Goal: Register for event/course

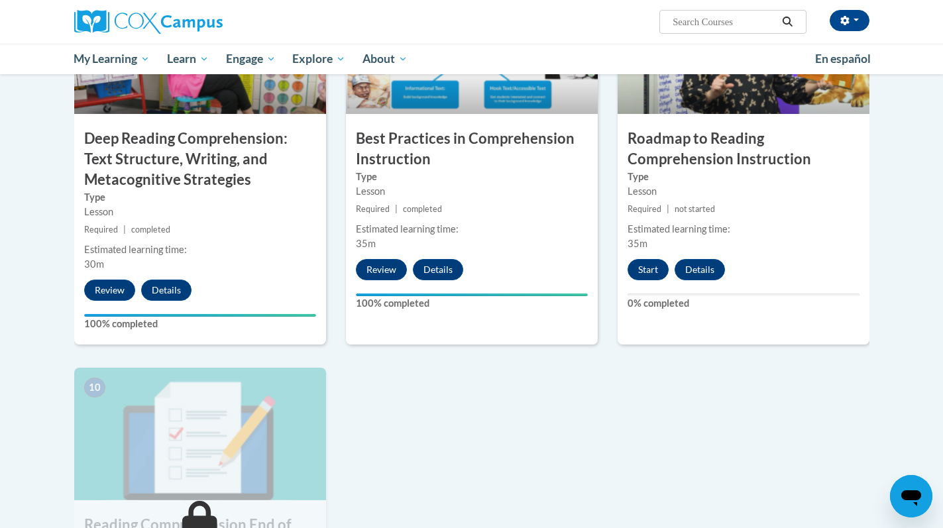
scroll to position [1089, 0]
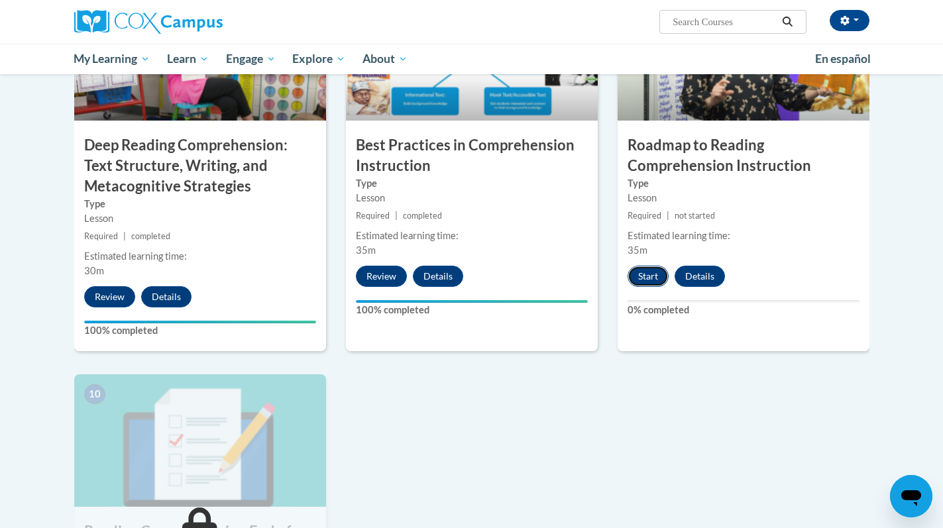
click at [641, 276] on button "Start" at bounding box center [647, 276] width 41 height 21
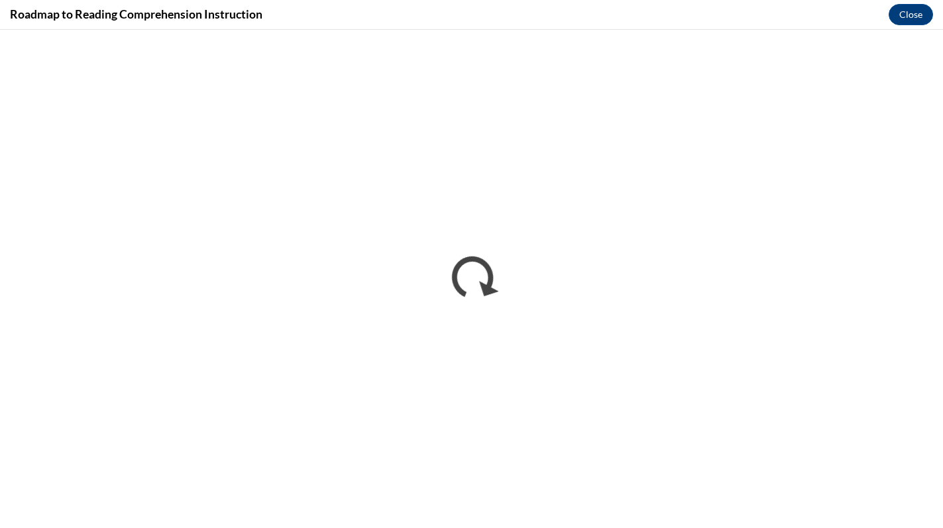
scroll to position [0, 0]
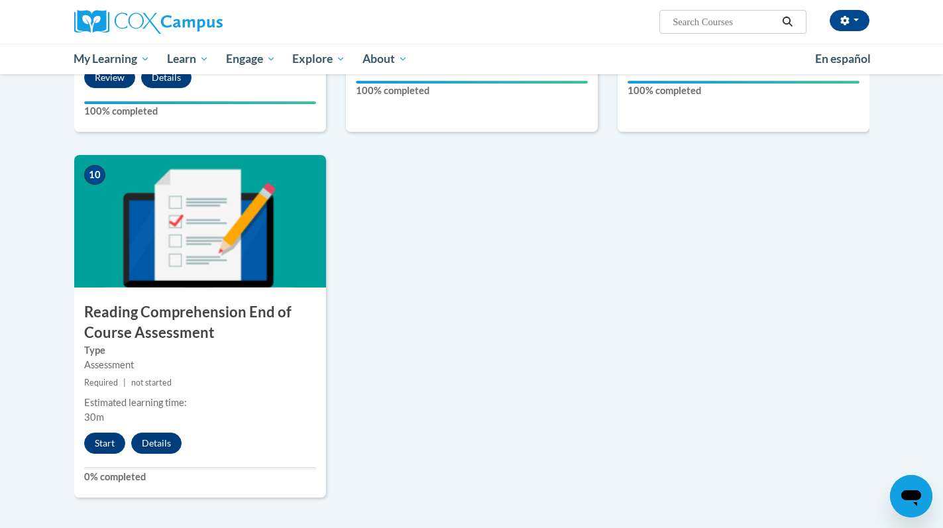
scroll to position [1324, 0]
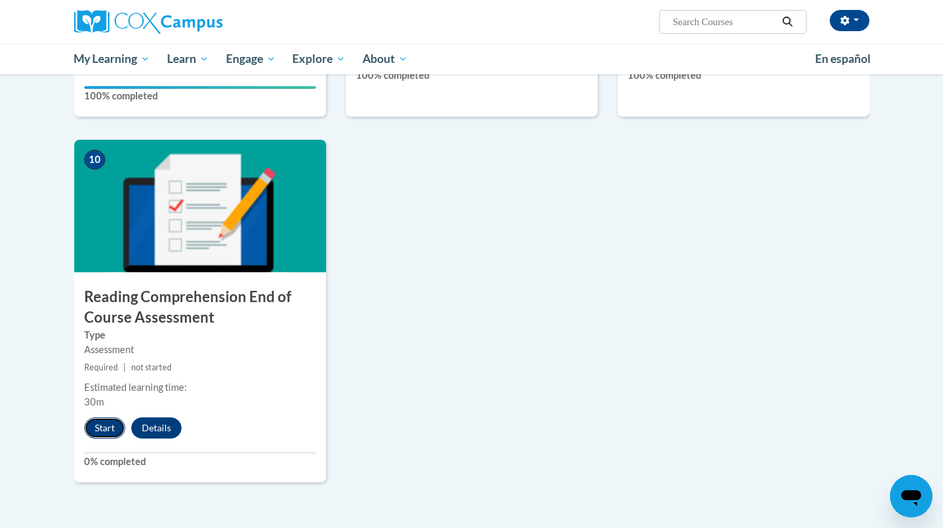
click at [96, 423] on button "Start" at bounding box center [104, 427] width 41 height 21
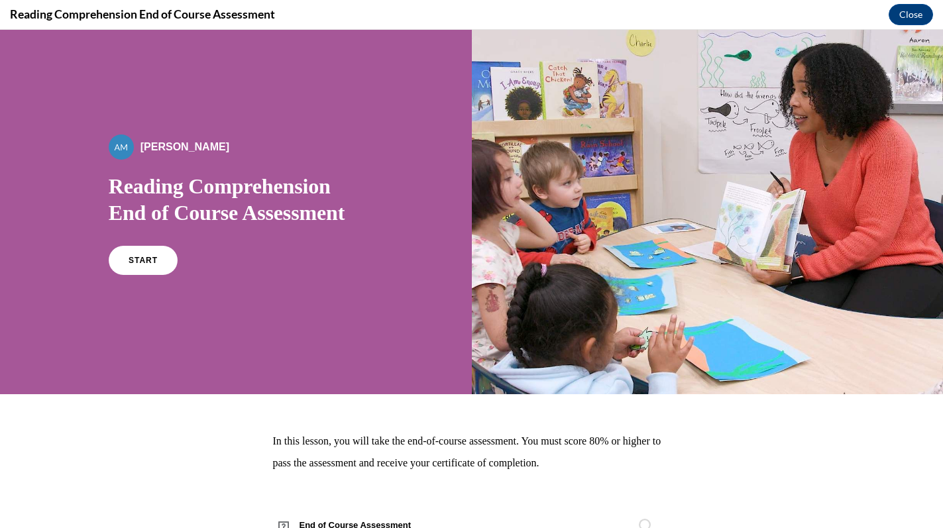
scroll to position [52, 0]
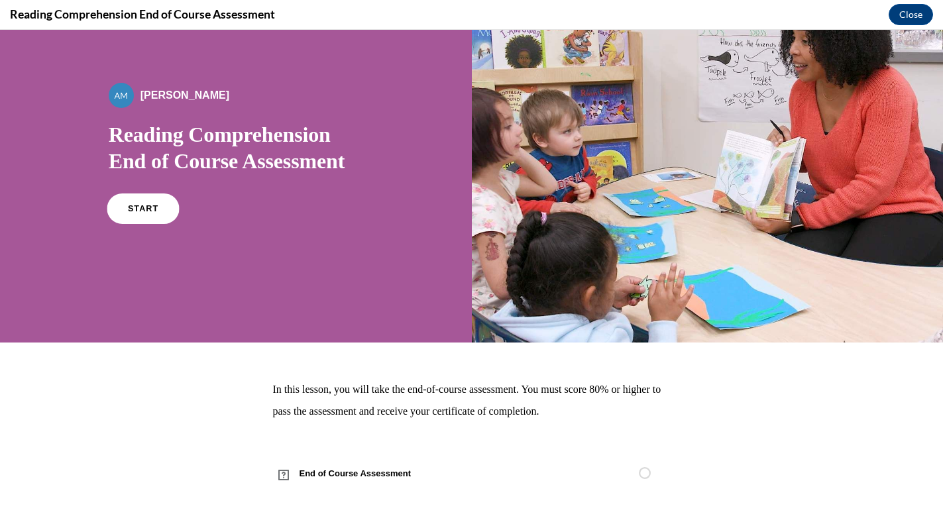
click at [151, 214] on link "START" at bounding box center [143, 208] width 72 height 30
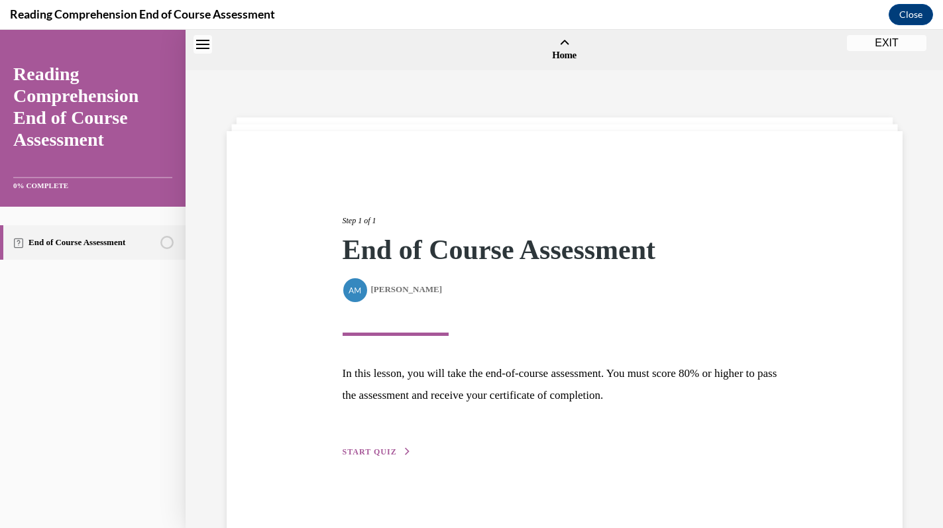
scroll to position [41, 0]
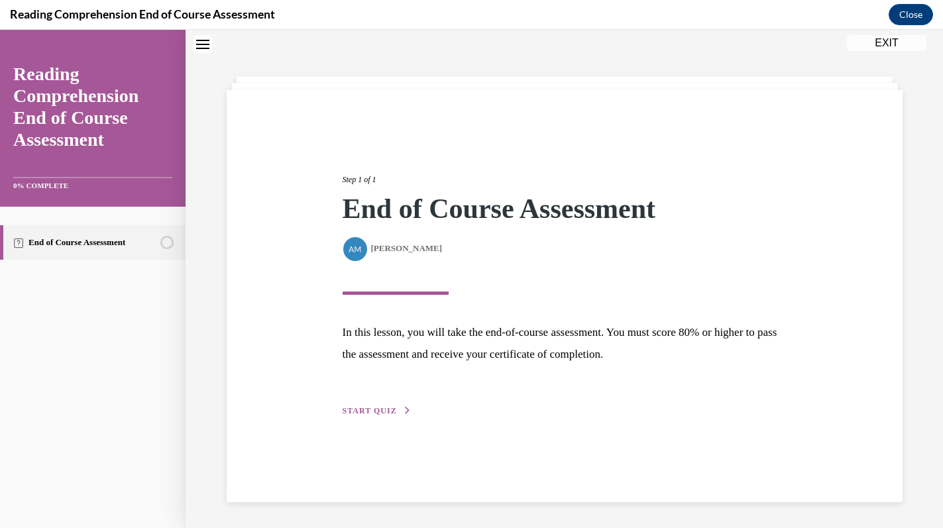
click at [376, 405] on button "START QUIZ" at bounding box center [377, 411] width 69 height 12
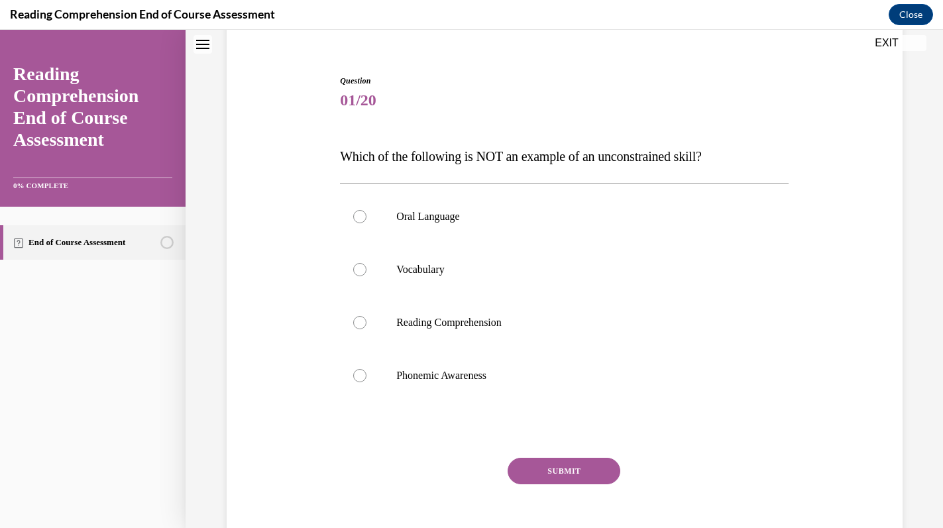
scroll to position [116, 0]
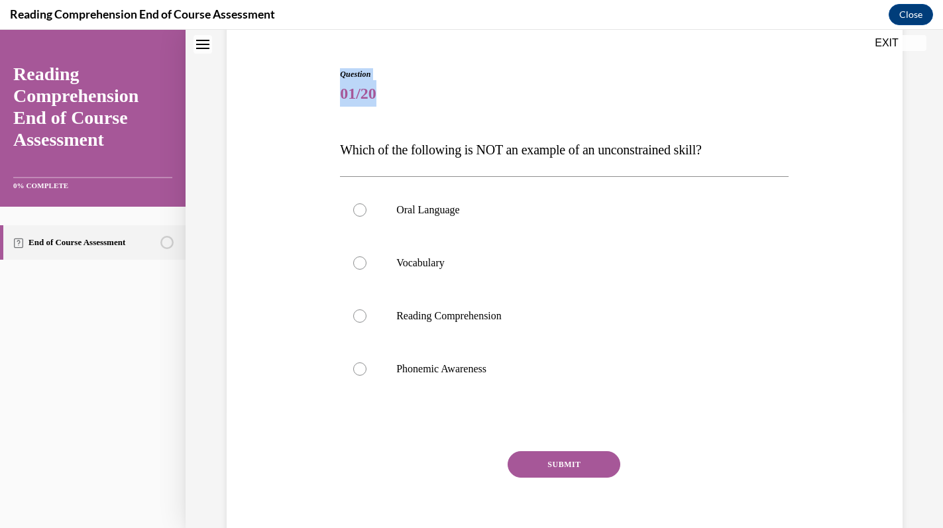
drag, startPoint x: 335, startPoint y: 142, endPoint x: 539, endPoint y: 66, distance: 217.5
click at [539, 66] on div "Question 01/20 Which of the following is NOT an example of an unconstrained ski…" at bounding box center [564, 293] width 682 height 531
click at [539, 66] on div "Question 01/20 Which of the following is NOT an example of an unconstrained ski…" at bounding box center [564, 304] width 455 height 512
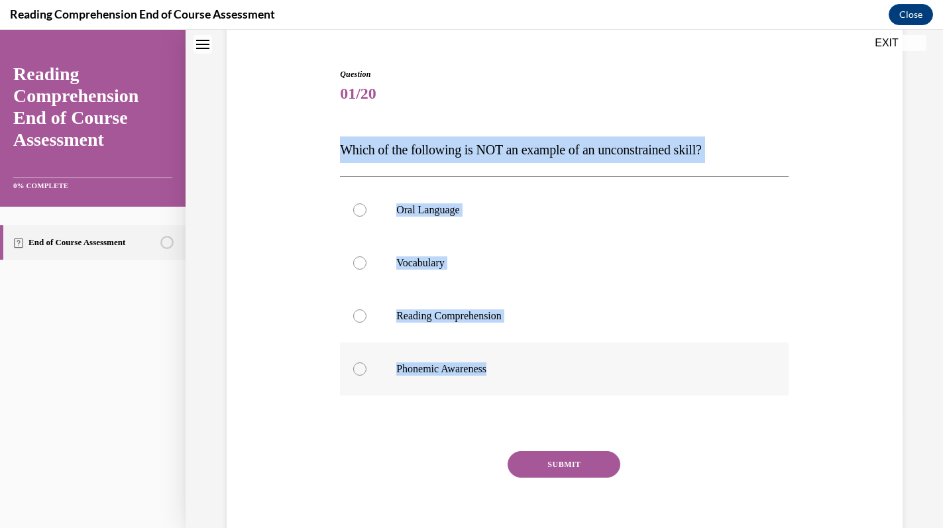
drag, startPoint x: 326, startPoint y: 146, endPoint x: 517, endPoint y: 384, distance: 305.9
click at [517, 384] on div "Question 01/20 Which of the following is NOT an example of an unconstrained ski…" at bounding box center [564, 293] width 682 height 531
copy div "Which of the following is NOT an example of an unconstrained skill? Oral Langua…"
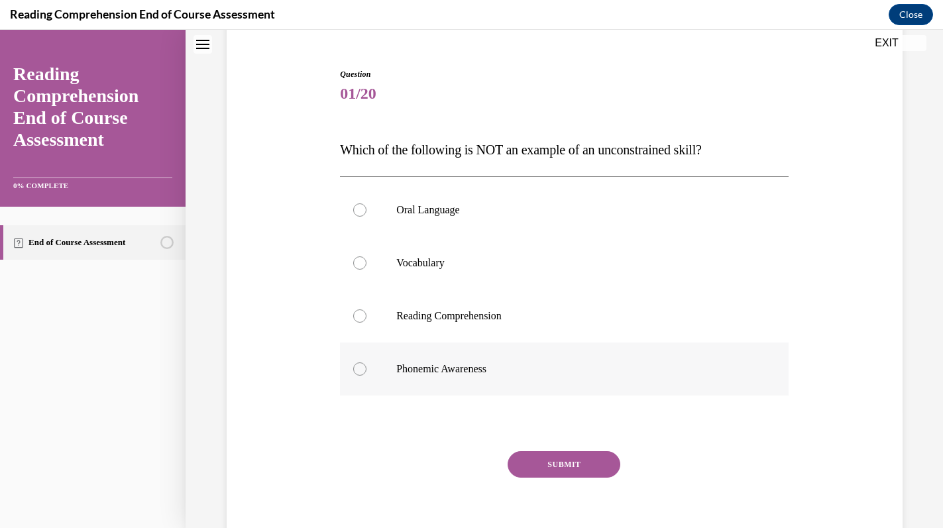
click at [400, 374] on p "Phonemic Awareness" at bounding box center [575, 368] width 359 height 13
click at [366, 374] on input "Phonemic Awareness" at bounding box center [359, 368] width 13 height 13
radio input "true"
click at [533, 453] on button "SUBMIT" at bounding box center [564, 464] width 113 height 27
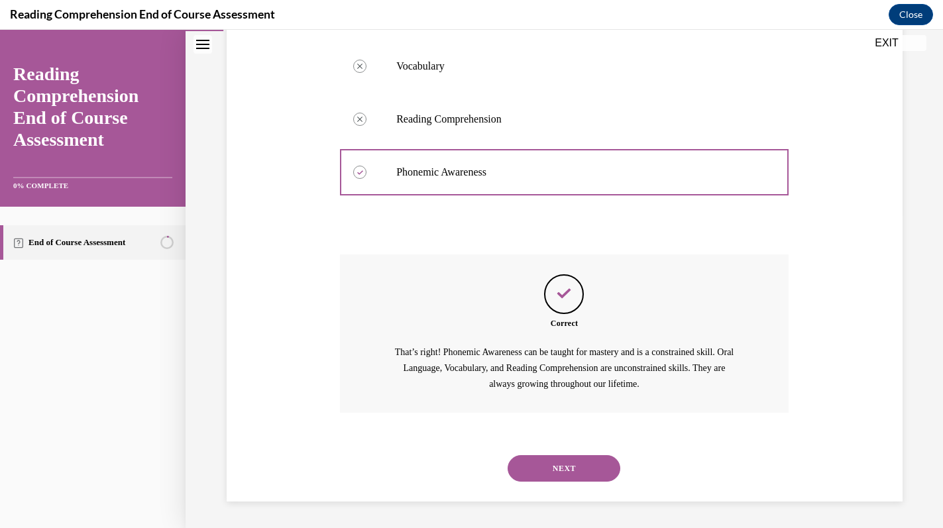
click at [549, 469] on button "NEXT" at bounding box center [564, 468] width 113 height 27
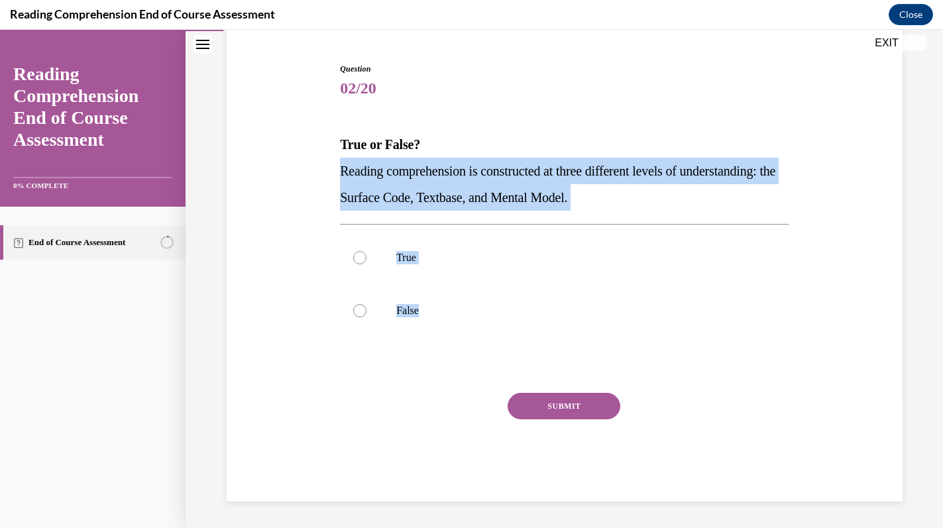
drag, startPoint x: 339, startPoint y: 163, endPoint x: 432, endPoint y: 350, distance: 208.9
click at [432, 350] on div "Question 02/20 True or False? Reading comprehension is constructed at three dif…" at bounding box center [564, 272] width 455 height 459
copy div "Reading comprehension is constructed at three different levels of understanding…"
click at [354, 257] on div at bounding box center [359, 257] width 13 height 13
click at [354, 257] on input "True" at bounding box center [359, 257] width 13 height 13
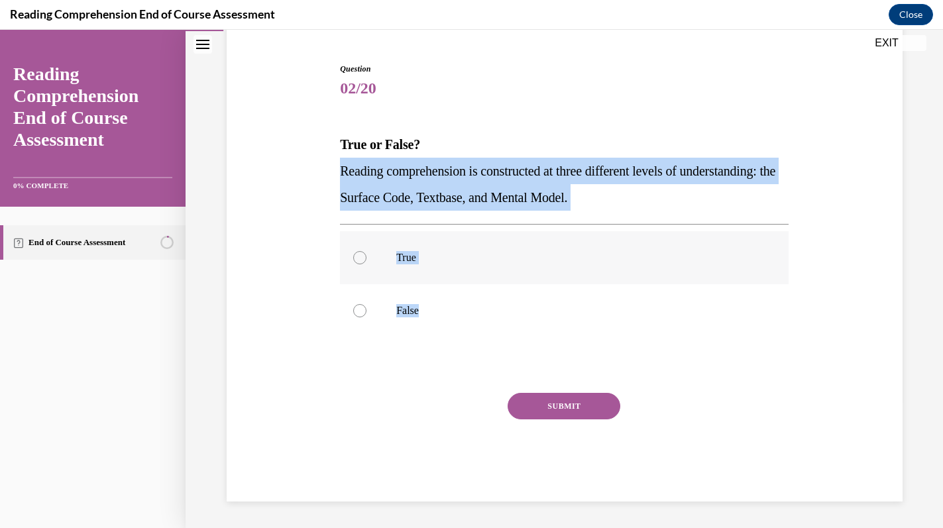
radio input "true"
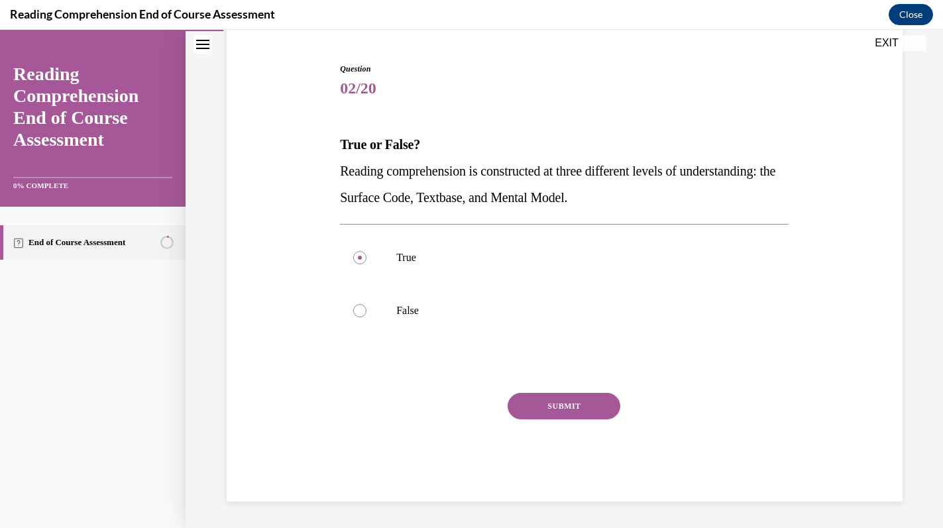
click at [520, 402] on button "SUBMIT" at bounding box center [564, 406] width 113 height 27
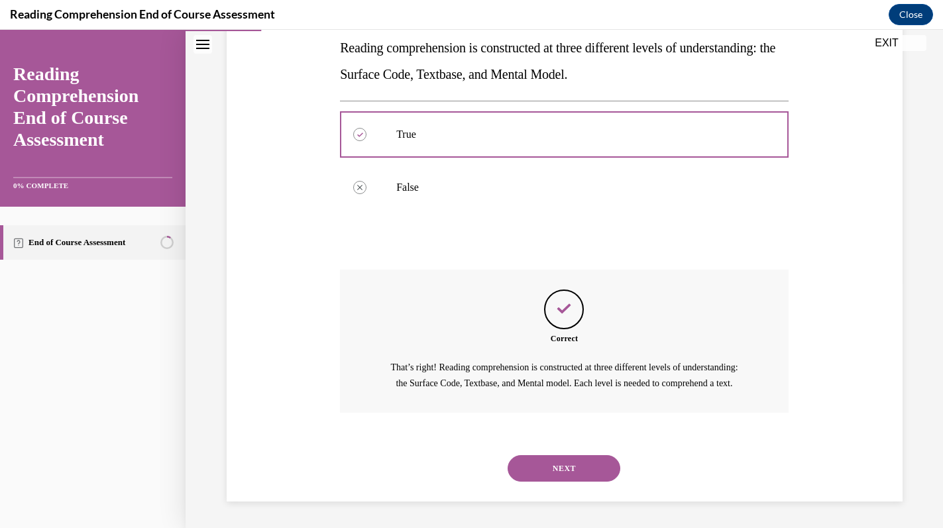
scroll to position [260, 0]
click at [535, 470] on button "NEXT" at bounding box center [564, 468] width 113 height 27
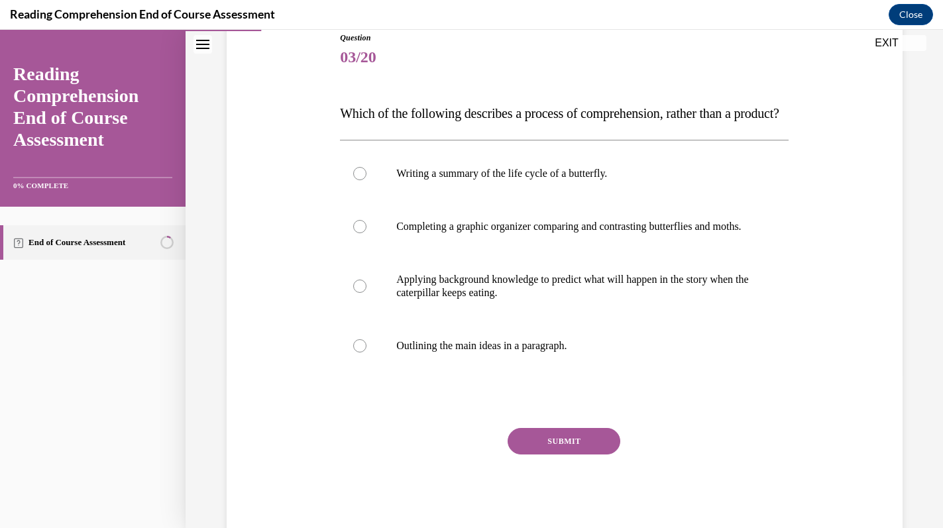
scroll to position [153, 0]
drag, startPoint x: 337, startPoint y: 111, endPoint x: 592, endPoint y: 354, distance: 352.4
click at [592, 354] on div "Question 03/20 Which of the following describes a process of comprehension, rat…" at bounding box center [564, 273] width 455 height 525
click at [498, 67] on span "03/20" at bounding box center [564, 56] width 449 height 27
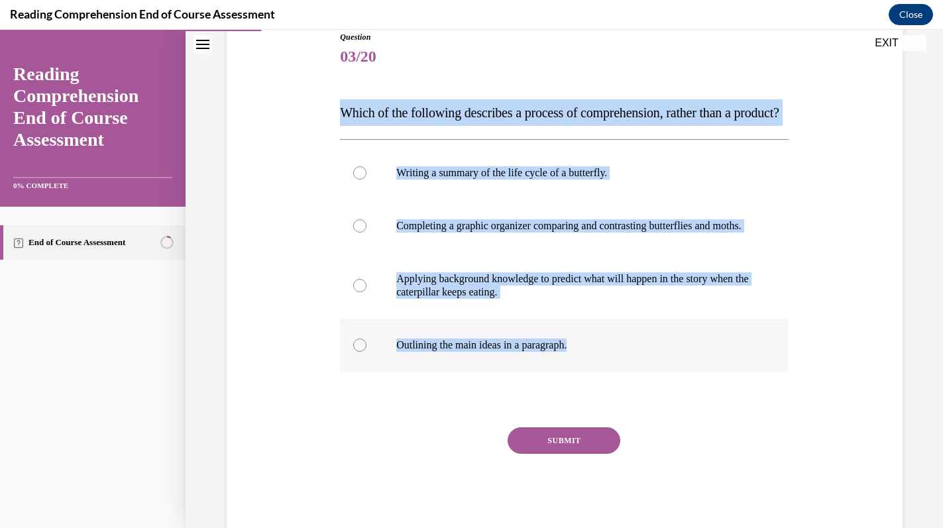
drag, startPoint x: 340, startPoint y: 110, endPoint x: 602, endPoint y: 398, distance: 389.8
click at [602, 398] on div "Question 03/20 Which of the following describes a process of comprehension, rat…" at bounding box center [564, 283] width 449 height 505
copy div "Which of the following describes a process of comprehension, rather than a prod…"
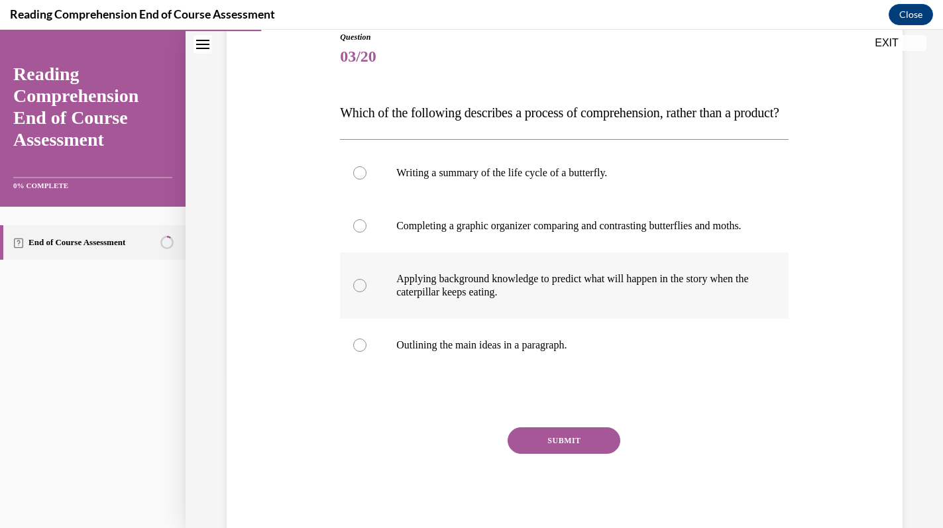
click at [378, 319] on label "Applying background knowledge to predict what will happen in the story when the…" at bounding box center [564, 285] width 449 height 66
click at [366, 292] on input "Applying background knowledge to predict what will happen in the story when the…" at bounding box center [359, 285] width 13 height 13
radio input "true"
click at [537, 454] on button "SUBMIT" at bounding box center [564, 440] width 113 height 27
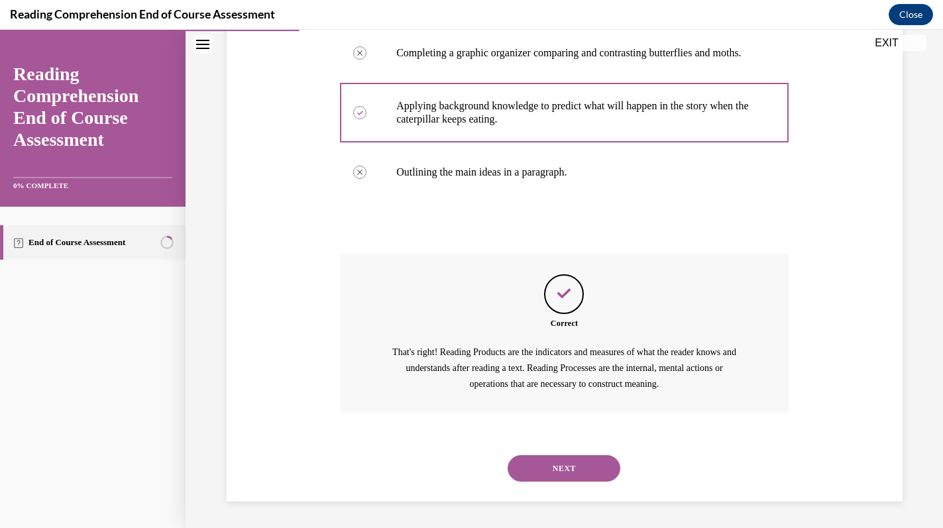
scroll to position [366, 0]
click at [541, 468] on button "NEXT" at bounding box center [564, 468] width 113 height 27
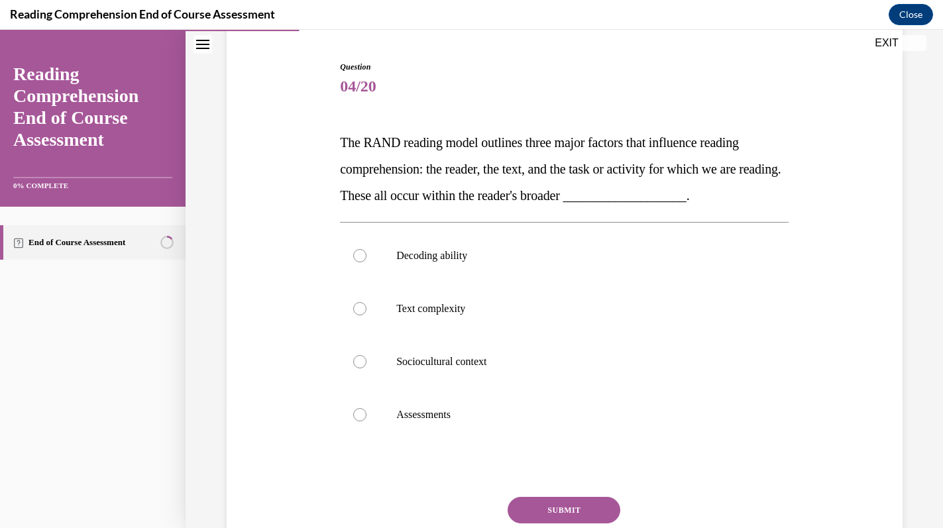
scroll to position [124, 0]
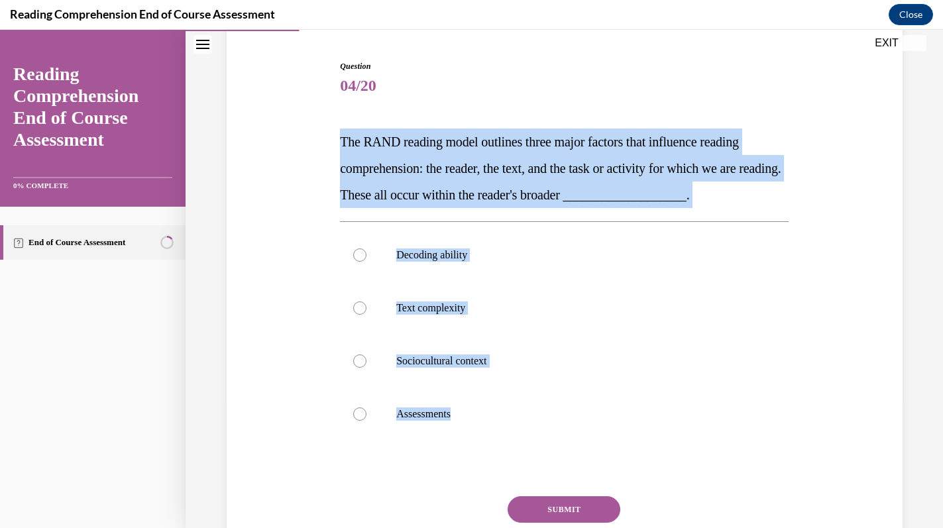
drag, startPoint x: 333, startPoint y: 138, endPoint x: 470, endPoint y: 441, distance: 333.0
click at [470, 441] on div "Question 04/20 The RAND reading model outlines three major factors that influen…" at bounding box center [564, 313] width 682 height 584
copy div "The RAND reading model outlines three major factors that influence reading comp…"
click at [482, 162] on span "The RAND reading model outlines three major factors that influence reading comp…" at bounding box center [560, 169] width 441 height 68
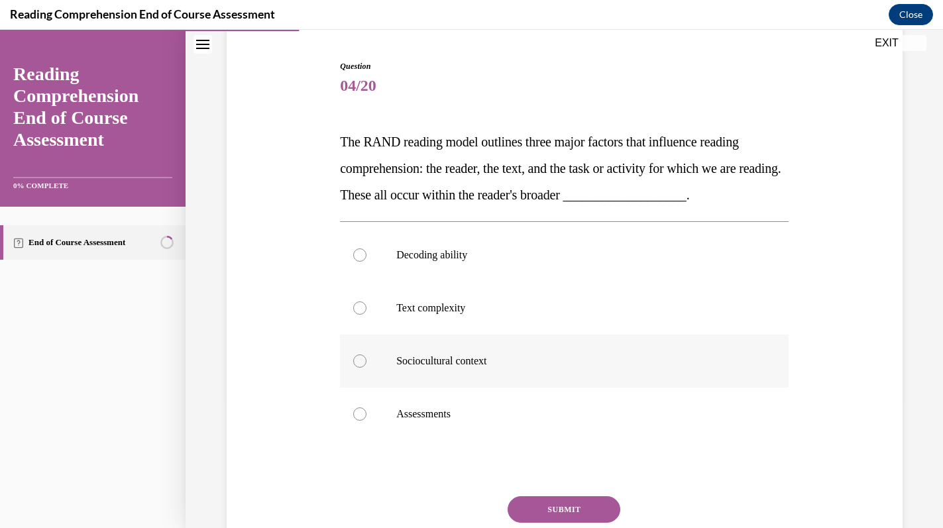
click at [392, 371] on label "Sociocultural context" at bounding box center [564, 361] width 449 height 53
click at [366, 368] on input "Sociocultural context" at bounding box center [359, 360] width 13 height 13
radio input "true"
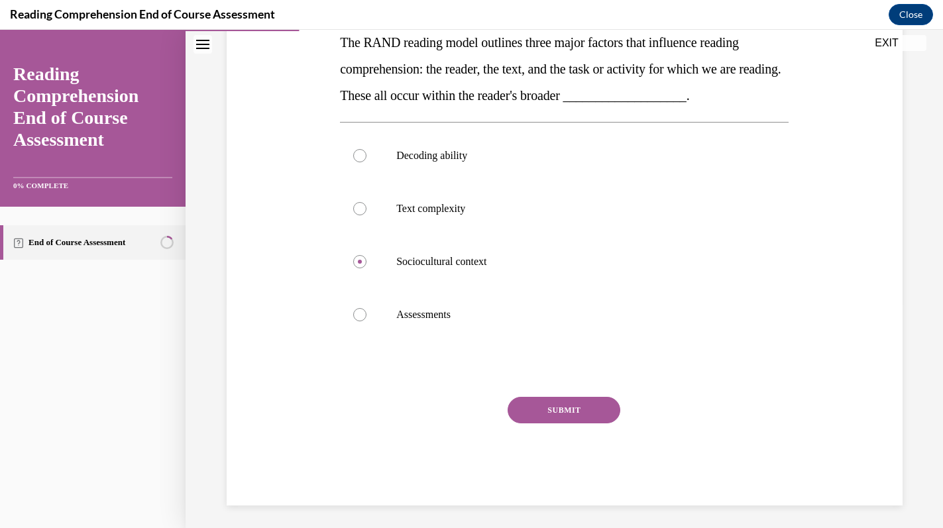
click at [525, 413] on button "SUBMIT" at bounding box center [564, 410] width 113 height 27
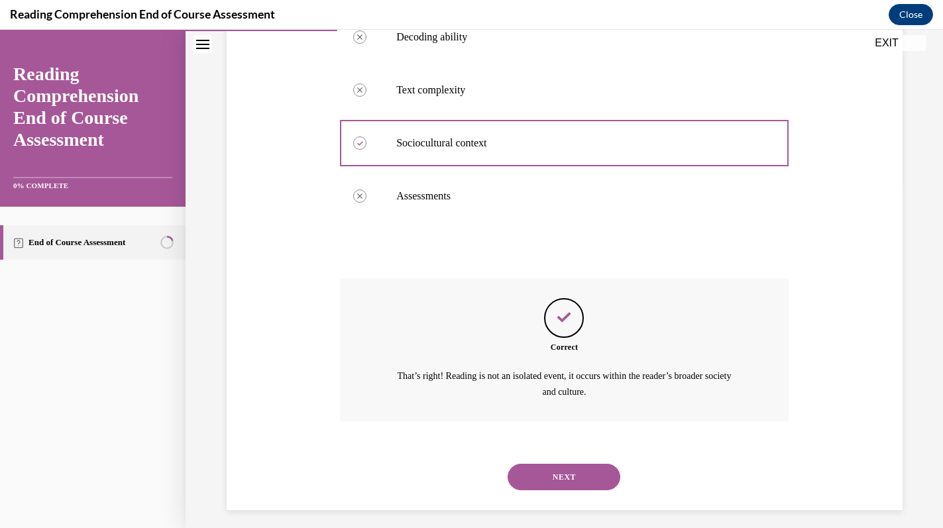
scroll to position [350, 0]
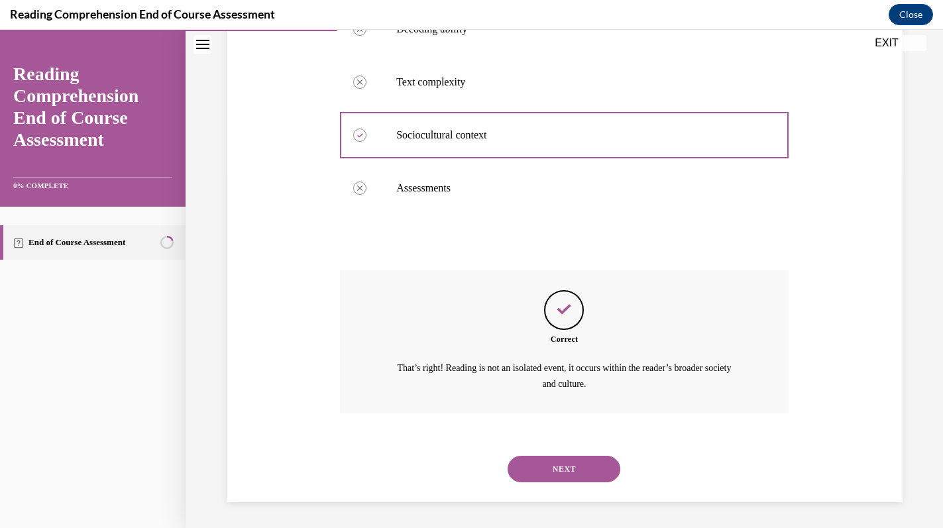
click at [527, 480] on button "NEXT" at bounding box center [564, 469] width 113 height 27
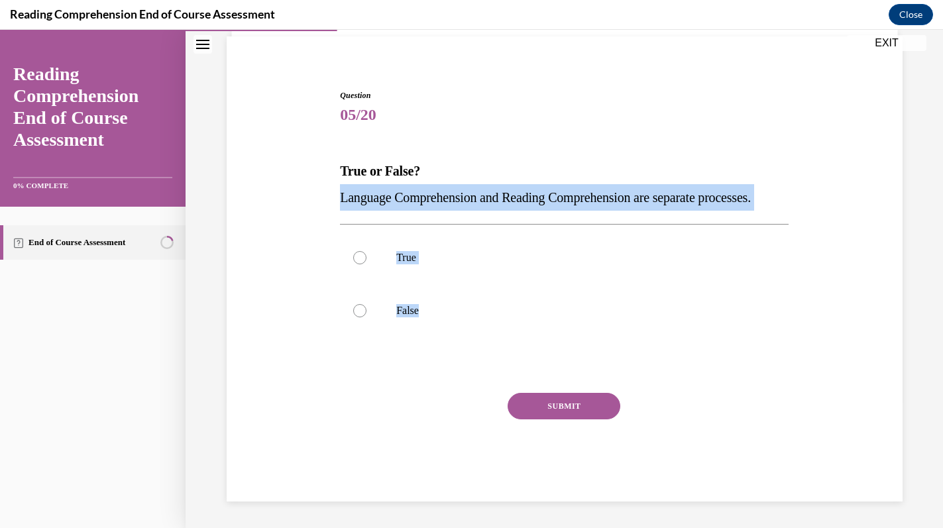
drag, startPoint x: 335, startPoint y: 168, endPoint x: 460, endPoint y: 341, distance: 212.6
click at [460, 341] on div "Question 05/20 True or False? Language Comprehension and Reading Comprehension …" at bounding box center [564, 276] width 682 height 452
copy div "Language Comprehension and Reading Comprehension are separate processes. True F…"
click at [470, 260] on p "True" at bounding box center [575, 257] width 359 height 13
click at [366, 260] on input "True" at bounding box center [359, 257] width 13 height 13
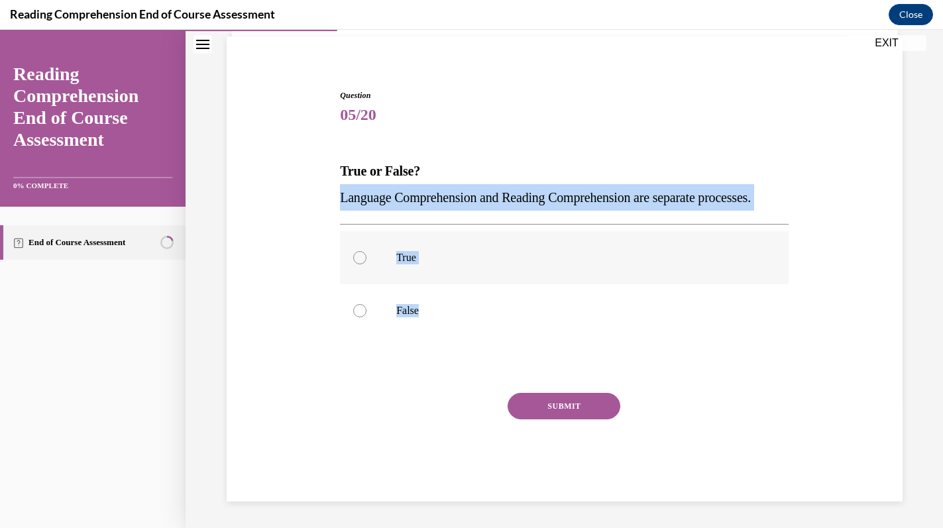
radio input "true"
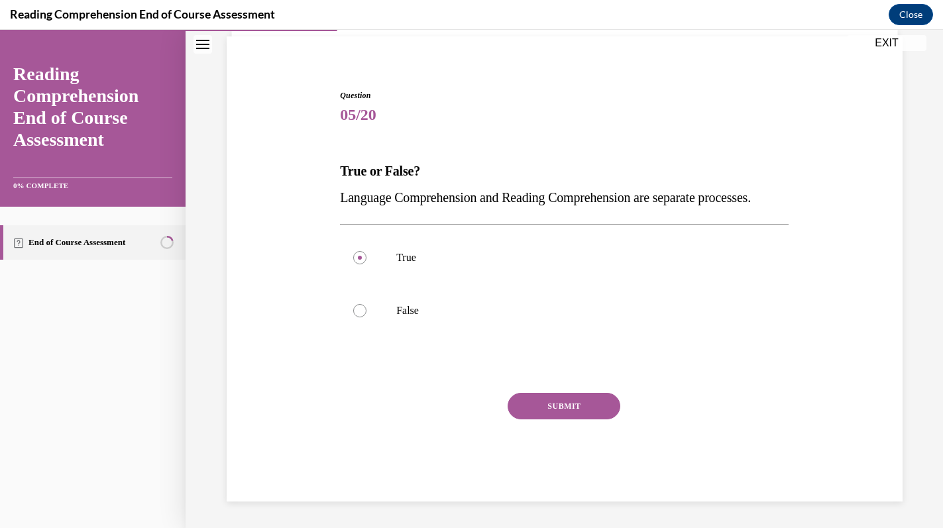
click at [533, 419] on button "SUBMIT" at bounding box center [564, 406] width 113 height 27
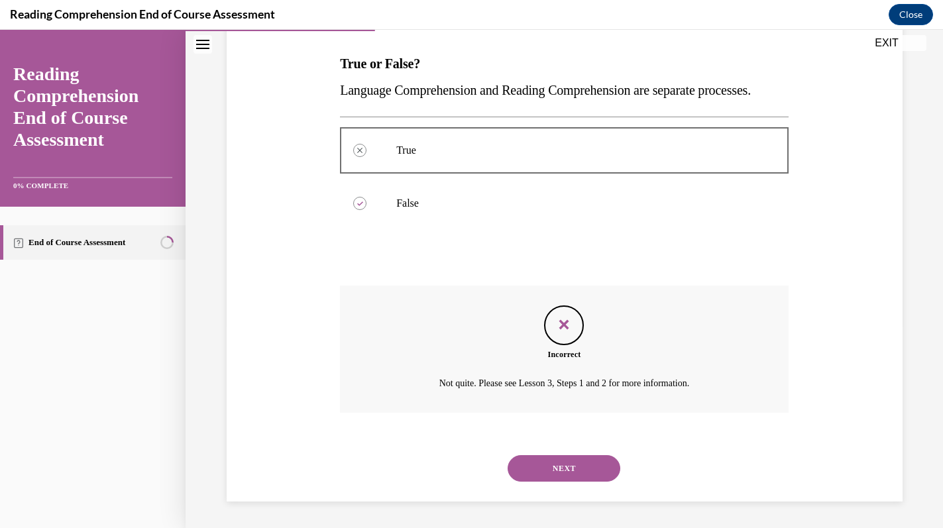
scroll to position [219, 0]
click at [530, 480] on button "NEXT" at bounding box center [564, 468] width 113 height 27
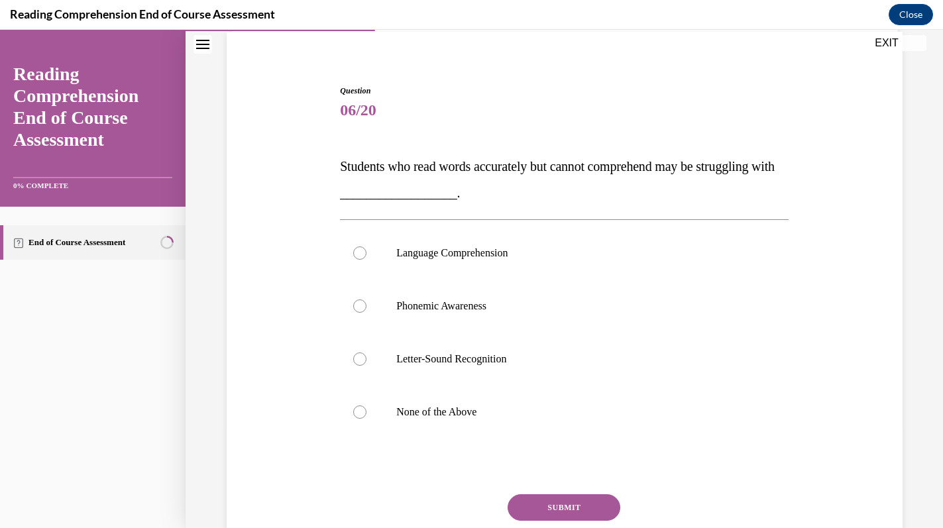
scroll to position [103, 0]
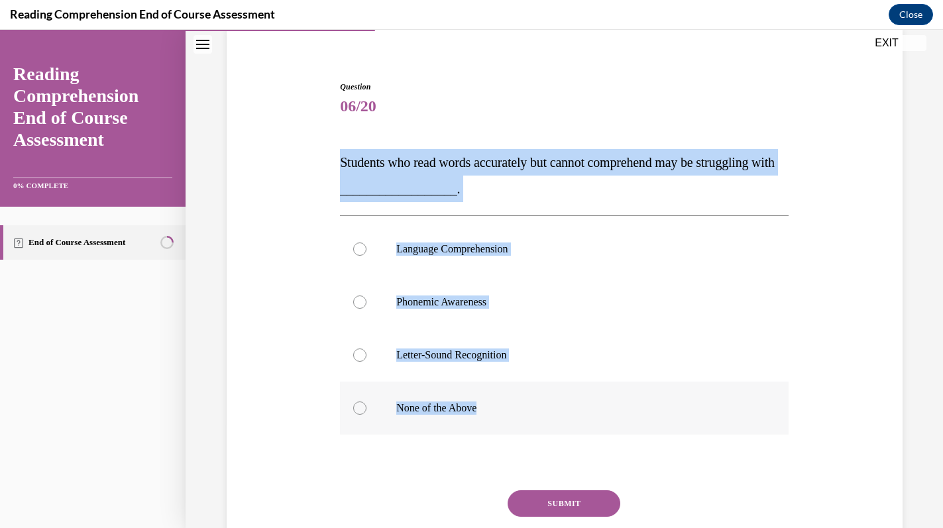
drag, startPoint x: 329, startPoint y: 154, endPoint x: 493, endPoint y: 414, distance: 307.6
click at [493, 414] on div "Question 06/20 Students who read words accurately but cannot comprehend may be …" at bounding box center [564, 320] width 682 height 558
copy div "Students who read words accurately but cannot comprehend may be struggling with…"
click at [437, 242] on label "Language Comprehension" at bounding box center [564, 249] width 449 height 53
click at [366, 243] on input "Language Comprehension" at bounding box center [359, 249] width 13 height 13
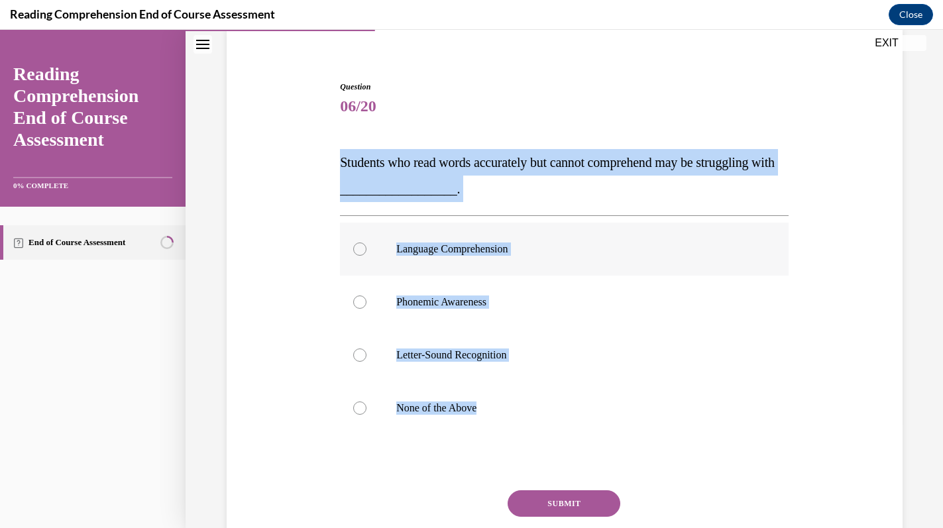
radio input "true"
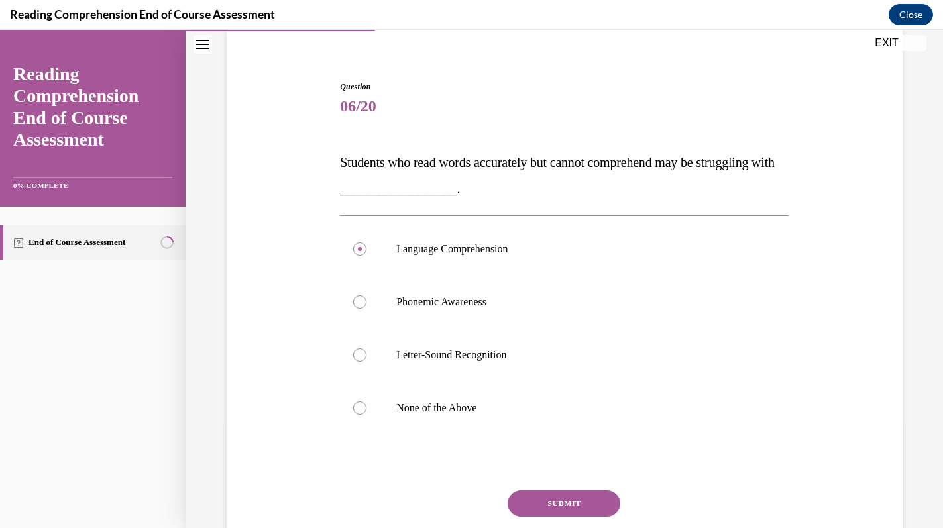
click at [543, 510] on button "SUBMIT" at bounding box center [564, 503] width 113 height 27
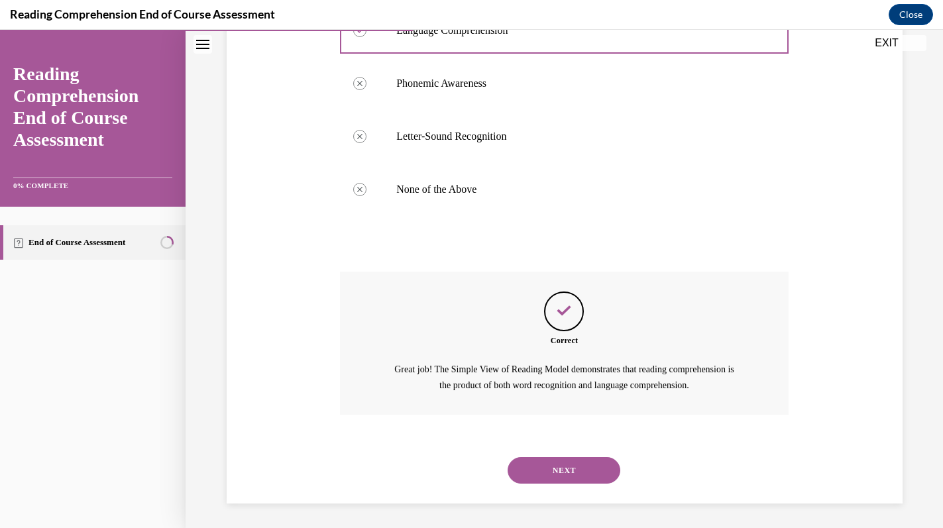
scroll to position [323, 0]
click at [555, 468] on button "NEXT" at bounding box center [564, 469] width 113 height 27
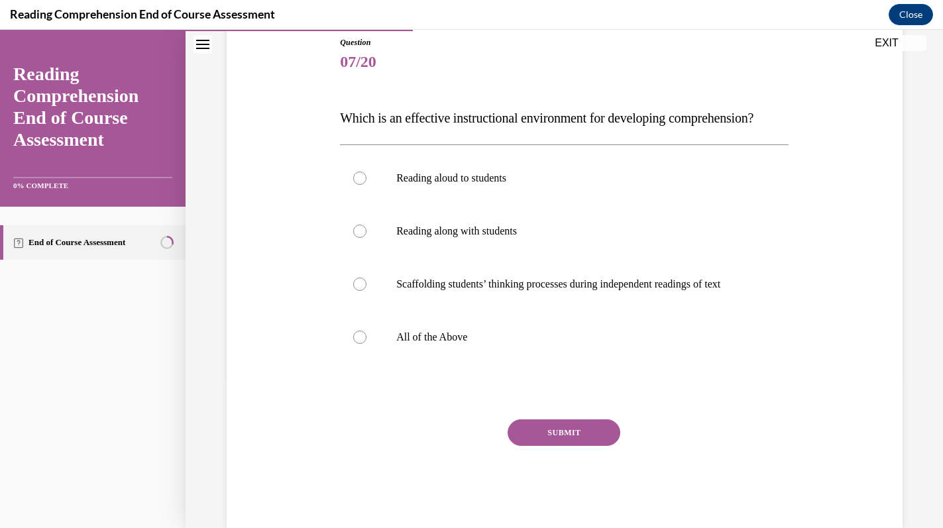
scroll to position [149, 0]
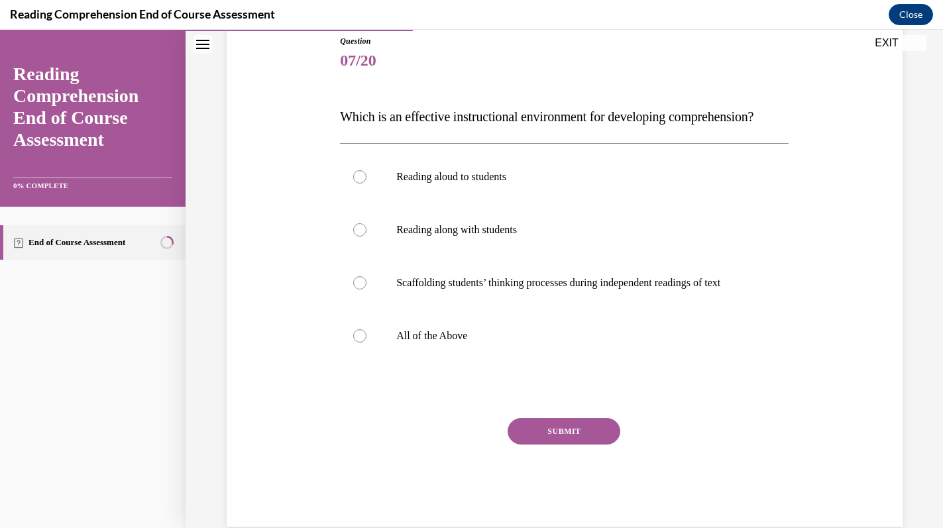
click at [300, 123] on div "Question 07/20 Which is an effective instructional environment for developing c…" at bounding box center [564, 260] width 682 height 531
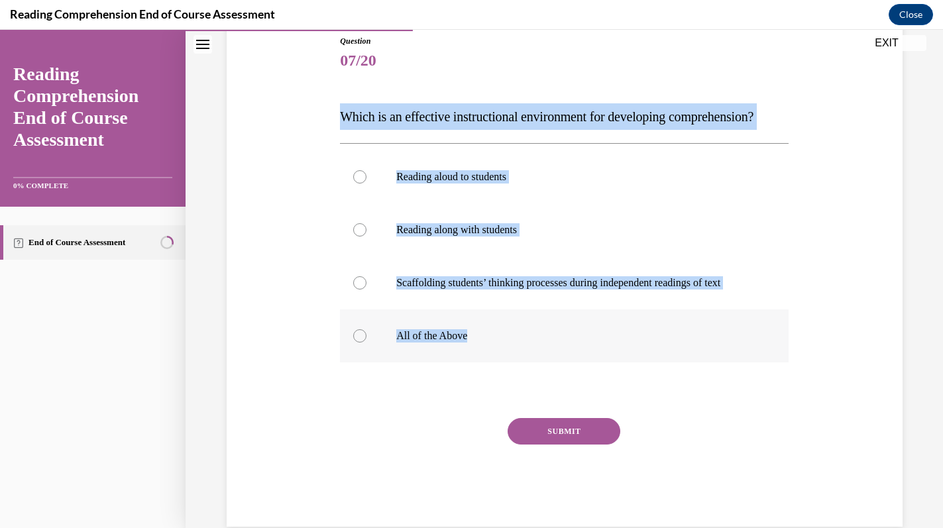
drag, startPoint x: 329, startPoint y: 105, endPoint x: 506, endPoint y: 384, distance: 330.9
click at [506, 384] on div "Question 07/20 Which is an effective instructional environment for developing c…" at bounding box center [564, 260] width 682 height 531
copy div "Which is an effective instructional environment for developing comprehension? R…"
click at [512, 89] on div "Question 07/20 Which is an effective instructional environment for developing c…" at bounding box center [564, 281] width 449 height 492
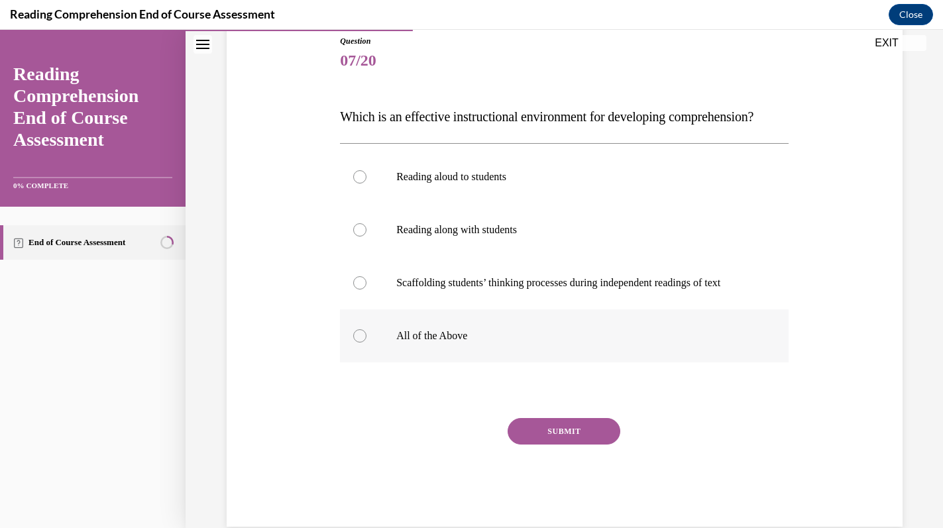
click at [441, 348] on label "All of the Above" at bounding box center [564, 335] width 449 height 53
click at [366, 343] on input "All of the Above" at bounding box center [359, 335] width 13 height 13
radio input "true"
click at [545, 445] on button "SUBMIT" at bounding box center [564, 431] width 113 height 27
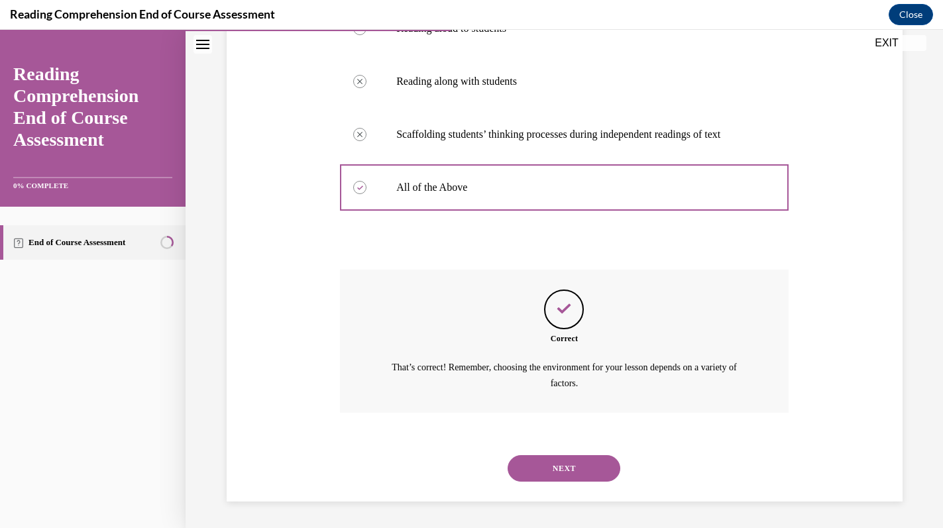
click at [545, 456] on button "NEXT" at bounding box center [564, 468] width 113 height 27
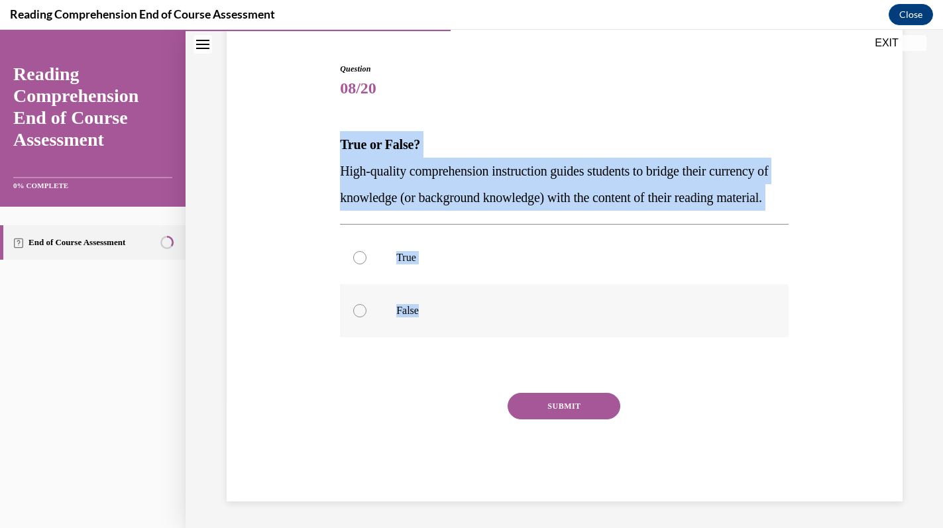
drag, startPoint x: 337, startPoint y: 110, endPoint x: 439, endPoint y: 318, distance: 231.4
click at [439, 318] on div "Question 08/20 True or False? High-quality comprehension instruction guides stu…" at bounding box center [564, 272] width 455 height 459
copy div "True or False? High-quality comprehension instruction guides students to bridge…"
click at [427, 252] on p "True" at bounding box center [575, 257] width 359 height 13
click at [366, 252] on input "True" at bounding box center [359, 257] width 13 height 13
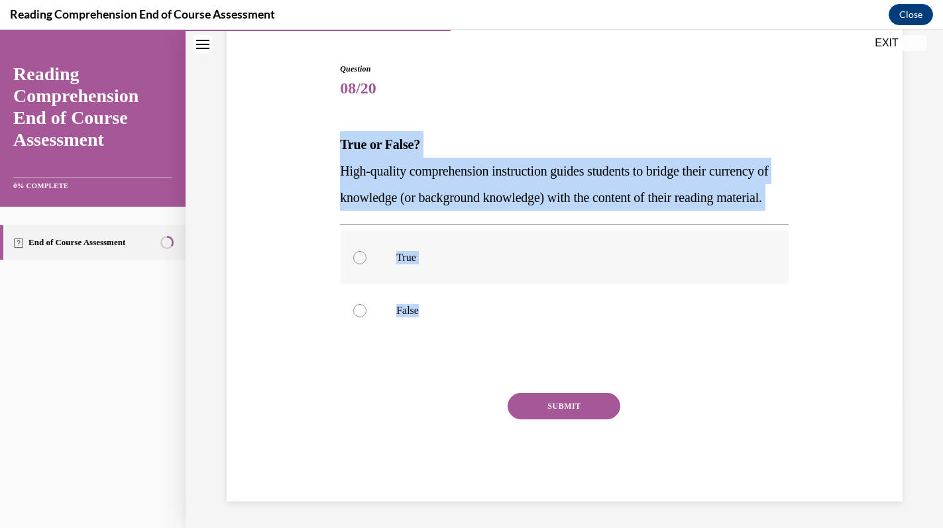
radio input "true"
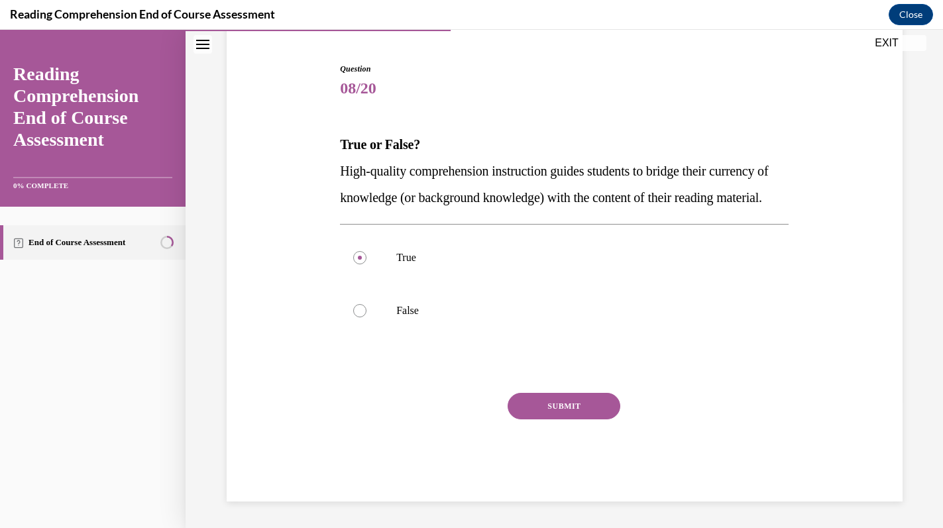
click at [563, 390] on div "Question 08/20 True or False? High-quality comprehension instruction guides stu…" at bounding box center [564, 282] width 449 height 439
click at [560, 402] on button "SUBMIT" at bounding box center [564, 406] width 113 height 27
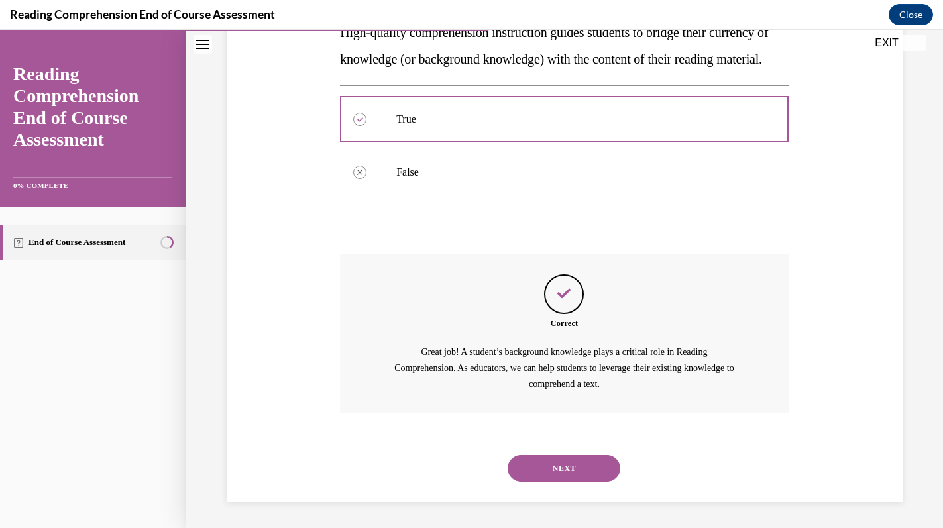
scroll to position [286, 0]
click at [547, 461] on button "NEXT" at bounding box center [564, 468] width 113 height 27
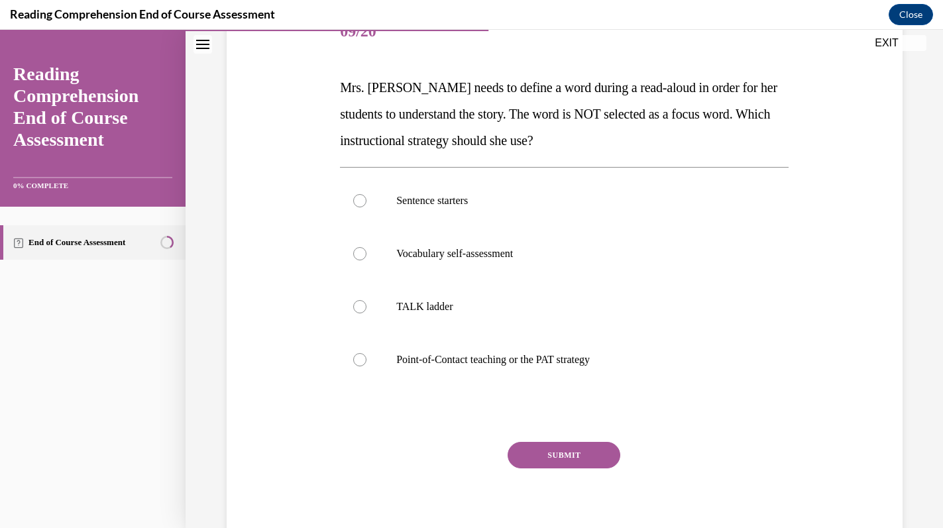
scroll to position [183, 0]
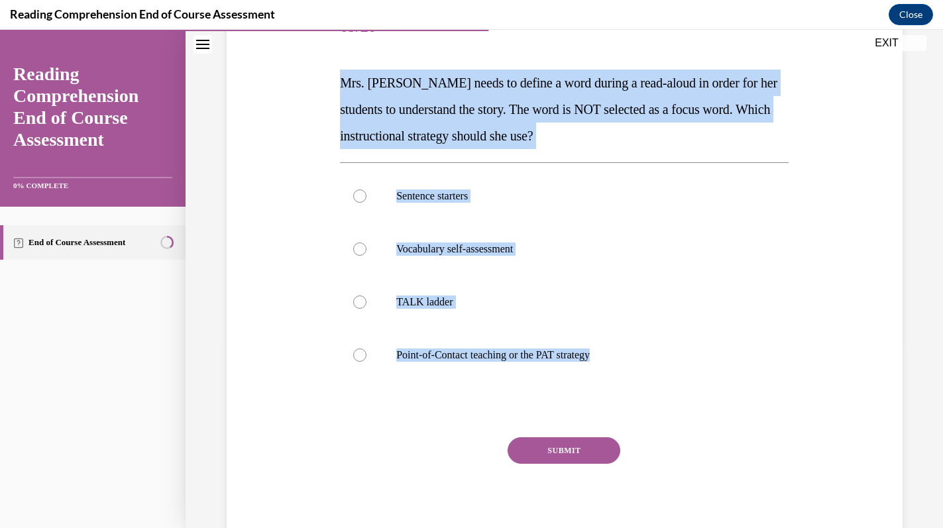
drag, startPoint x: 338, startPoint y: 80, endPoint x: 635, endPoint y: 385, distance: 425.9
click at [635, 385] on div "Question 09/20 Mrs. Ivie needs to define a word during a read-aloud in order fo…" at bounding box center [564, 263] width 455 height 565
copy div "Mrs. Ivie needs to define a word during a read-aloud in order for her students …"
click at [468, 349] on p "Point-of-Contact teaching or the PAT strategy" at bounding box center [575, 355] width 359 height 13
click at [366, 349] on input "Point-of-Contact teaching or the PAT strategy" at bounding box center [359, 355] width 13 height 13
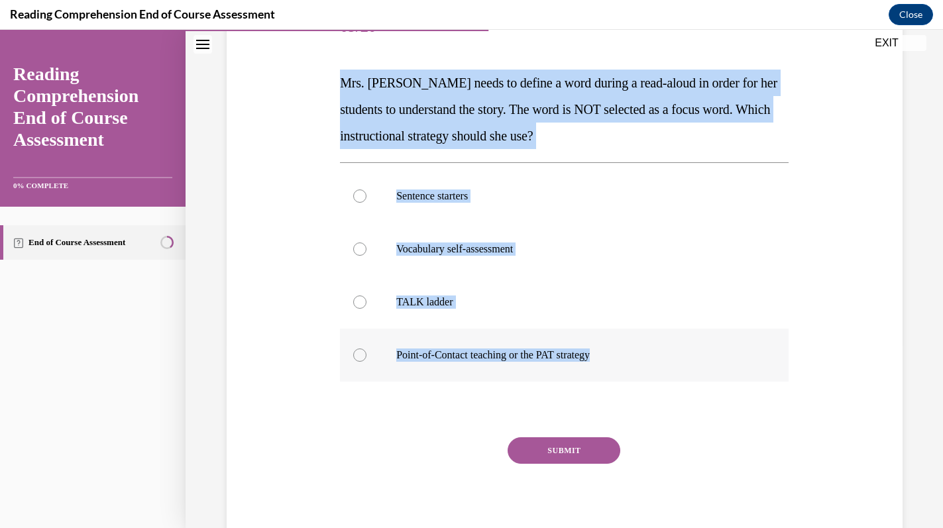
radio input "true"
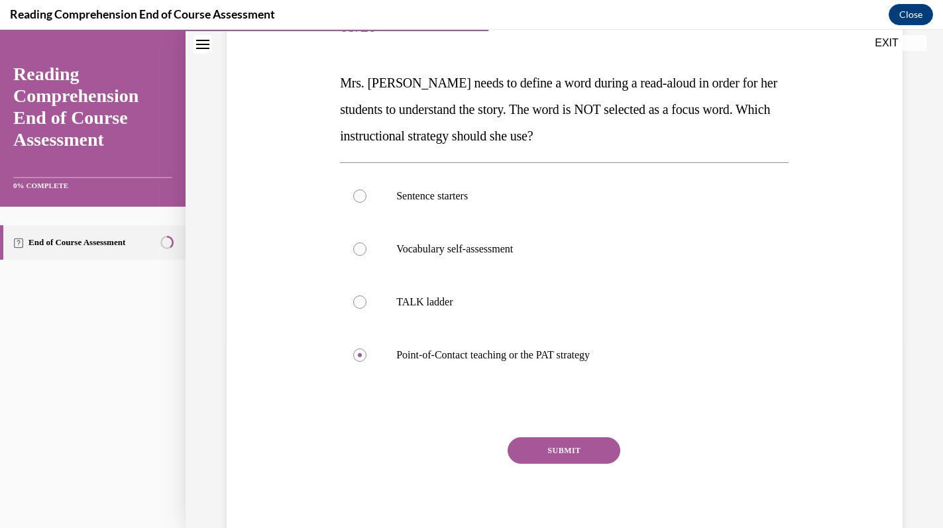
click at [551, 447] on button "SUBMIT" at bounding box center [564, 450] width 113 height 27
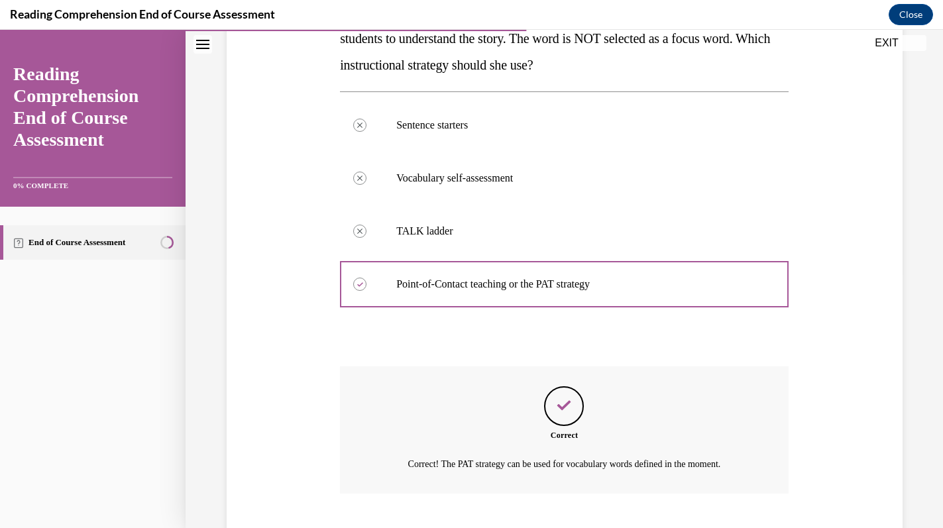
scroll to position [335, 0]
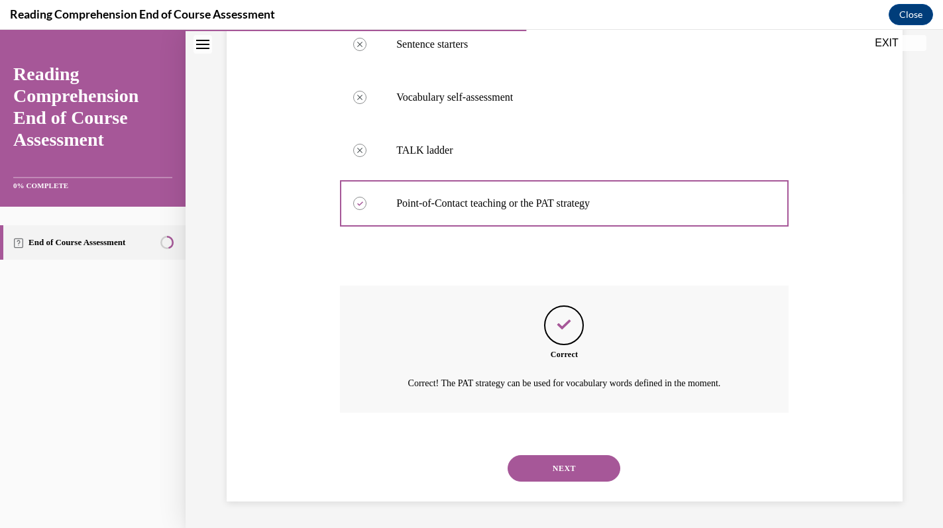
click at [550, 463] on button "NEXT" at bounding box center [564, 468] width 113 height 27
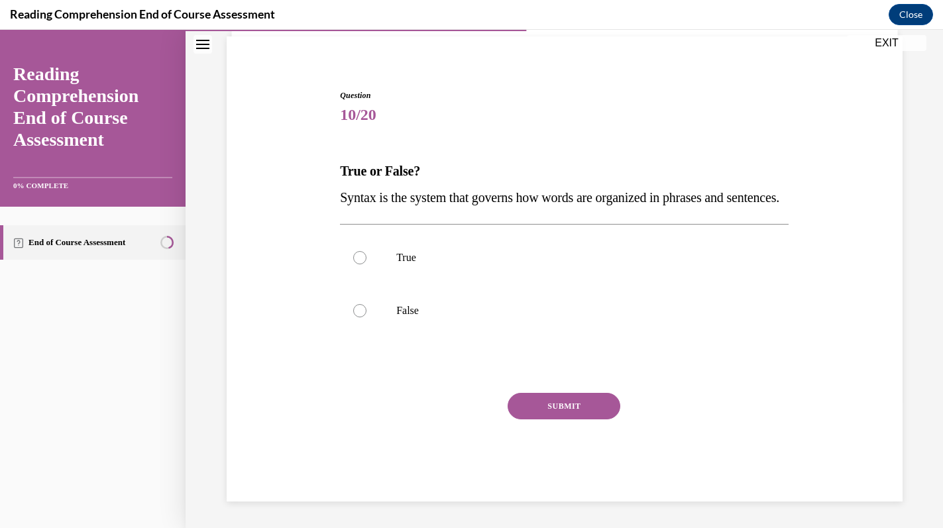
scroll to position [121, 0]
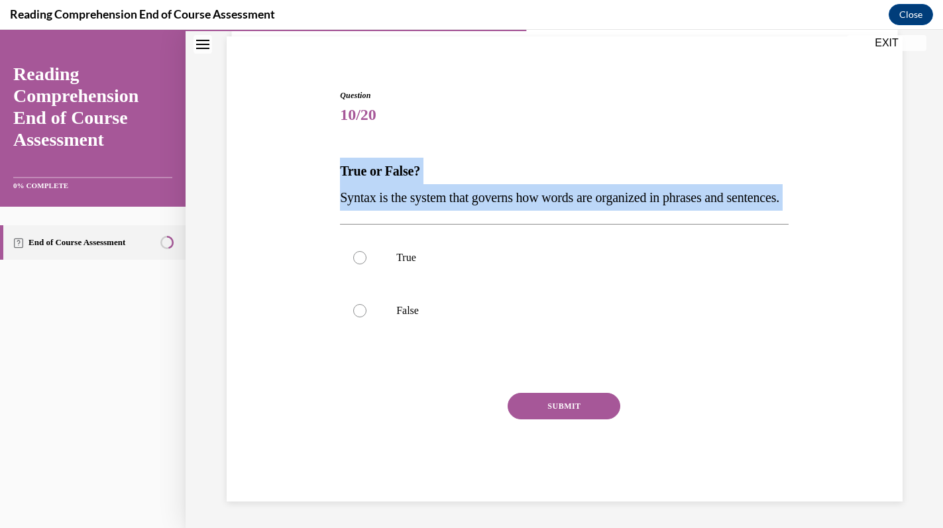
drag, startPoint x: 341, startPoint y: 138, endPoint x: 413, endPoint y: 212, distance: 103.5
click at [413, 212] on div "Question 10/20 True or False? Syntax is the system that governs how words are o…" at bounding box center [564, 295] width 449 height 412
copy div "True or False? Syntax is the system that governs how words are organized in phr…"
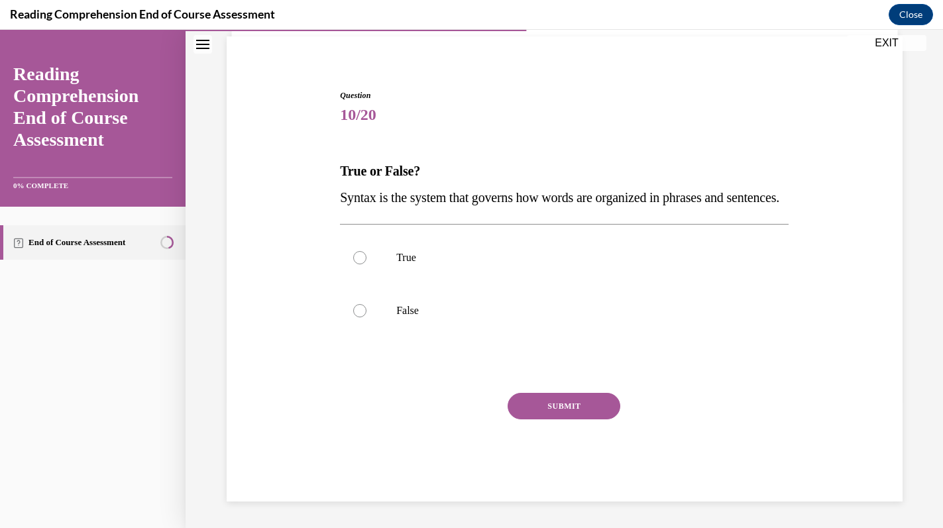
click at [498, 101] on span "10/20" at bounding box center [564, 114] width 449 height 27
click at [421, 254] on p "True" at bounding box center [575, 257] width 359 height 13
click at [366, 254] on input "True" at bounding box center [359, 257] width 13 height 13
radio input "true"
click at [553, 411] on button "SUBMIT" at bounding box center [564, 406] width 113 height 27
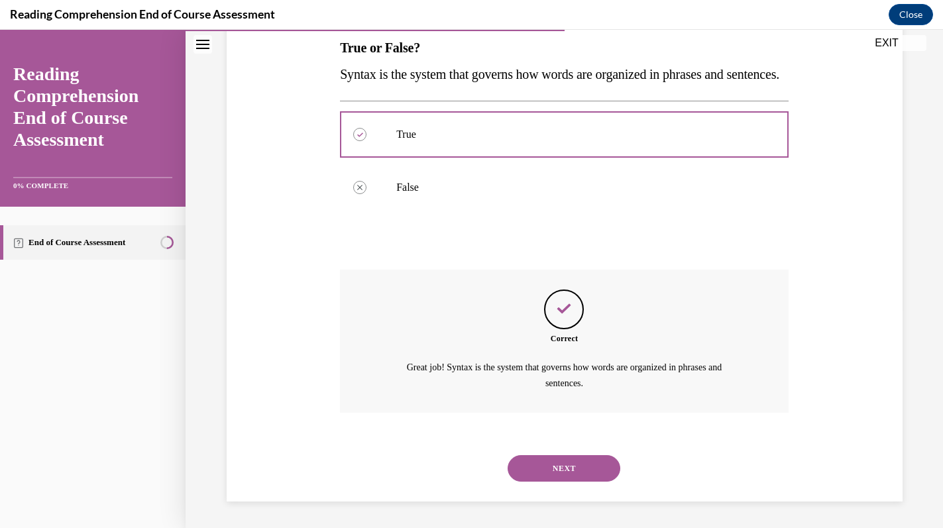
scroll to position [244, 0]
click at [555, 461] on button "NEXT" at bounding box center [564, 468] width 113 height 27
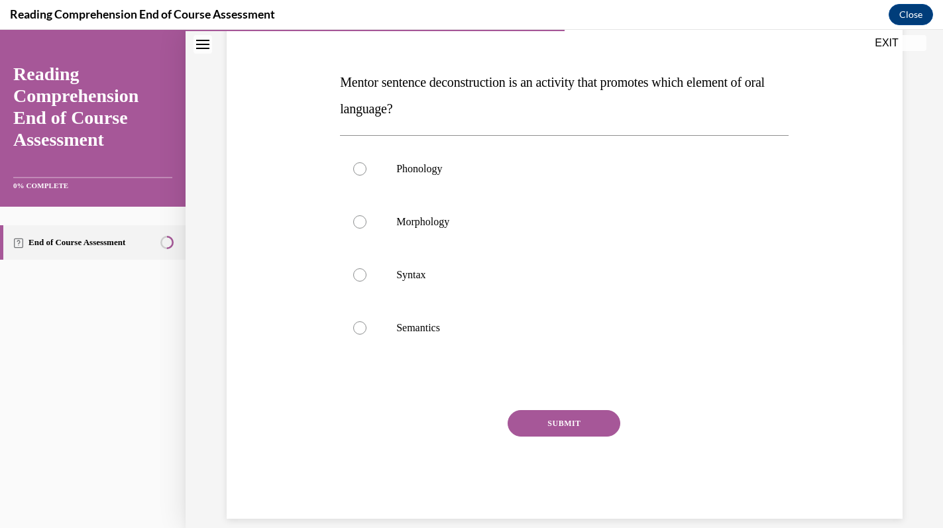
scroll to position [183, 0]
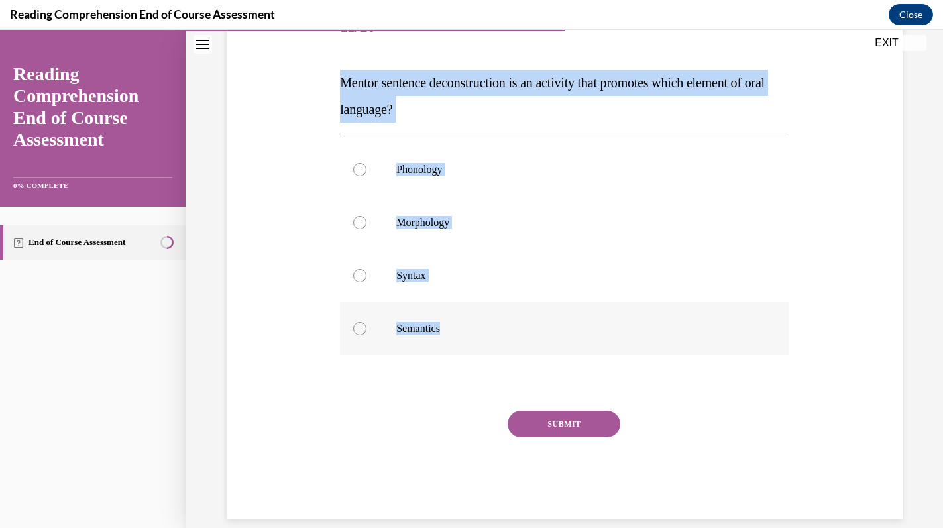
drag, startPoint x: 335, startPoint y: 81, endPoint x: 476, endPoint y: 338, distance: 293.6
click at [476, 338] on div "Question 11/20 Mentor sentence deconstruction is an activity that promotes whic…" at bounding box center [564, 241] width 682 height 558
click at [417, 270] on p "Syntax" at bounding box center [575, 275] width 359 height 13
click at [366, 270] on input "Syntax" at bounding box center [359, 275] width 13 height 13
radio input "true"
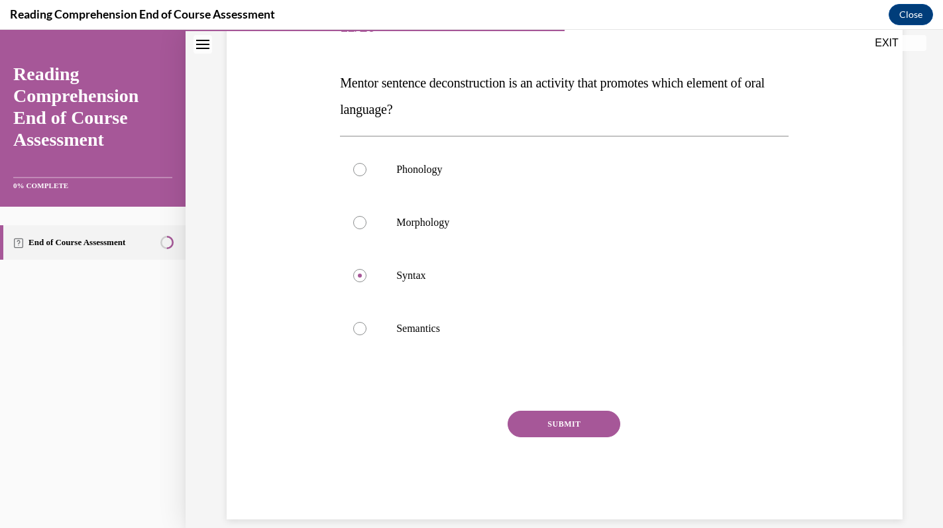
click at [568, 424] on button "SUBMIT" at bounding box center [564, 424] width 113 height 27
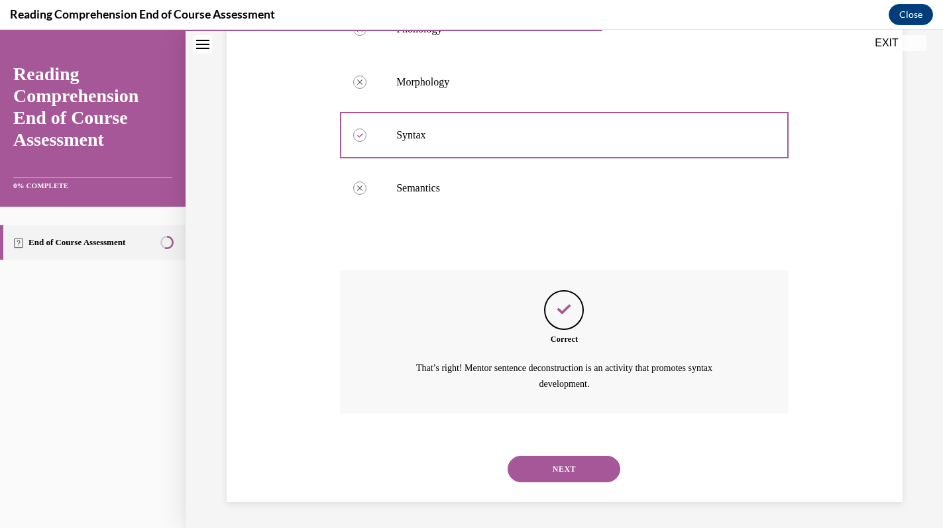
click at [559, 457] on button "NEXT" at bounding box center [564, 469] width 113 height 27
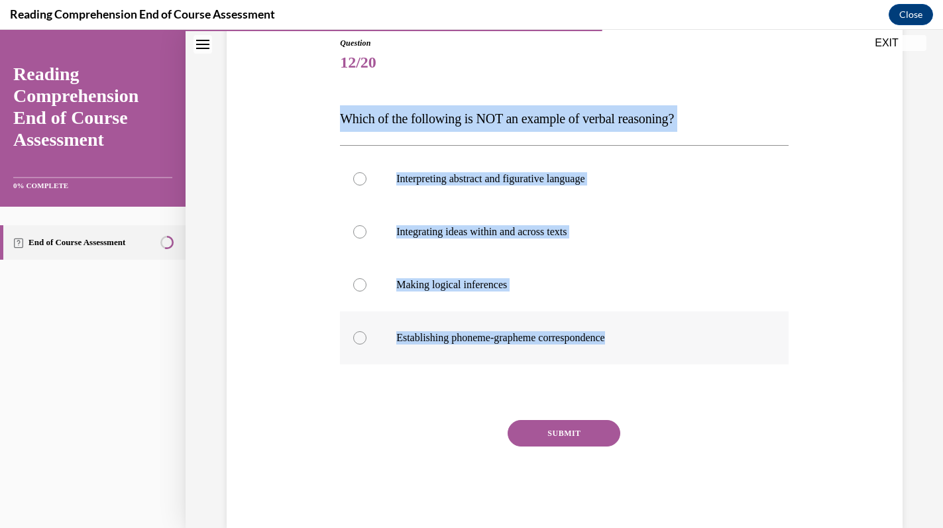
drag, startPoint x: 328, startPoint y: 109, endPoint x: 665, endPoint y: 339, distance: 407.6
click at [665, 339] on div "Question 12/20 Which of the following is NOT an example of verbal reasoning? In…" at bounding box center [564, 262] width 682 height 531
click at [470, 350] on label "Establishing phoneme-grapheme correspondence" at bounding box center [564, 337] width 449 height 53
click at [366, 345] on input "Establishing phoneme-grapheme correspondence" at bounding box center [359, 337] width 13 height 13
radio input "true"
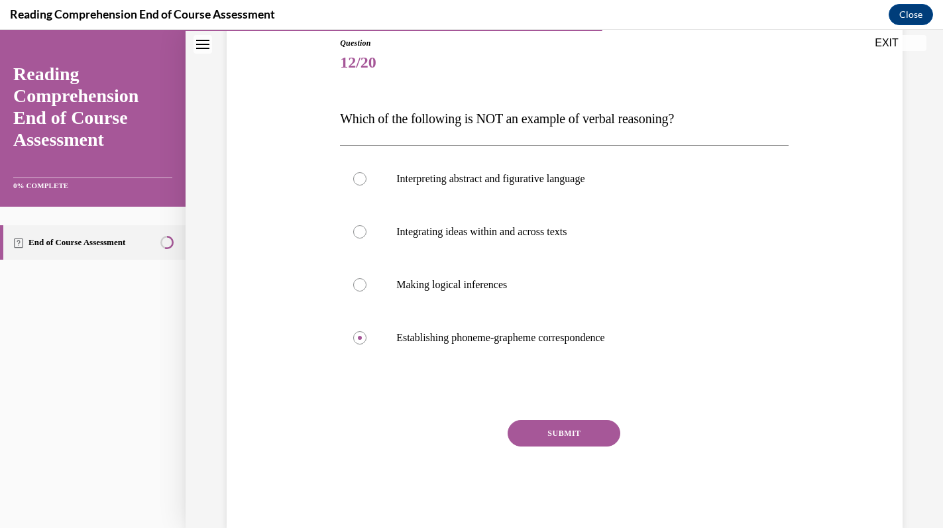
click at [551, 442] on button "SUBMIT" at bounding box center [564, 433] width 113 height 27
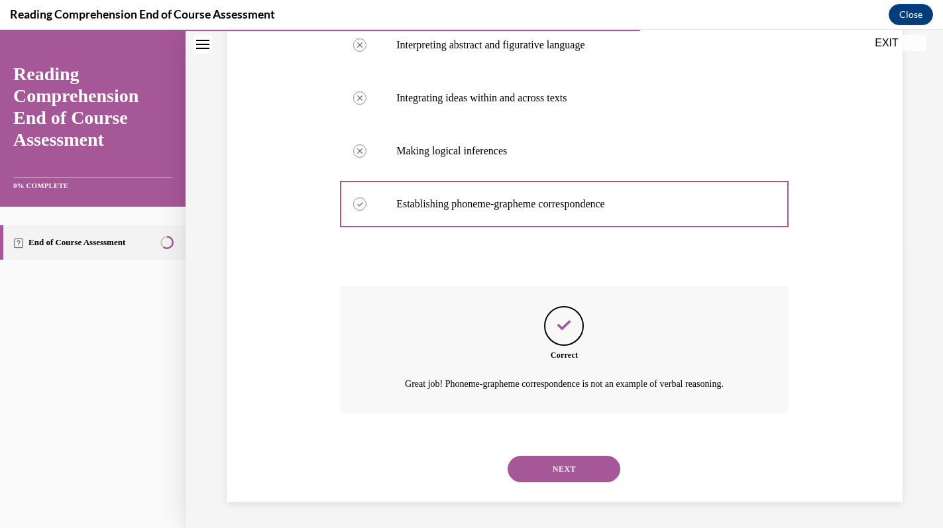
scroll to position [282, 0]
click at [549, 468] on button "NEXT" at bounding box center [564, 468] width 113 height 27
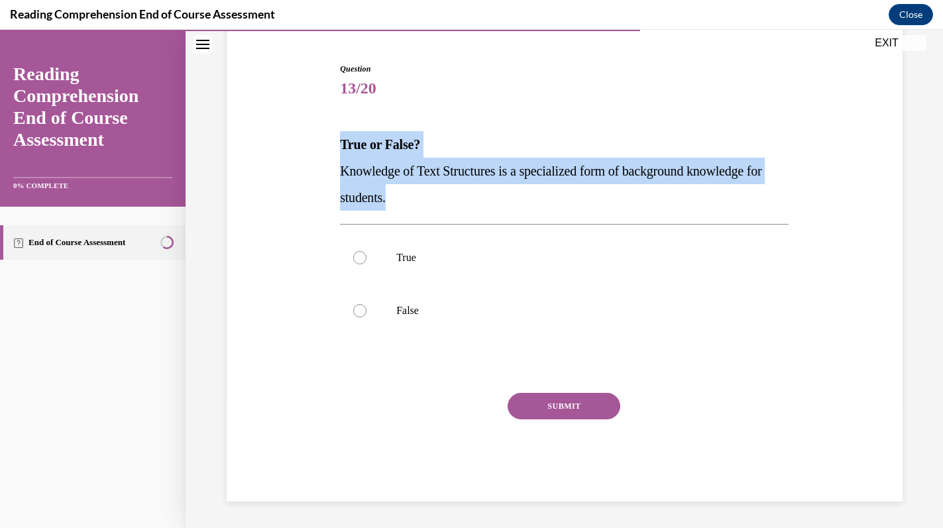
drag, startPoint x: 337, startPoint y: 136, endPoint x: 435, endPoint y: 208, distance: 121.4
click at [435, 208] on div "Question 13/20 True or False? Knowledge of Text Structures is a specialized for…" at bounding box center [564, 272] width 455 height 459
click at [459, 268] on label "True" at bounding box center [564, 257] width 449 height 53
click at [366, 264] on input "True" at bounding box center [359, 257] width 13 height 13
radio input "true"
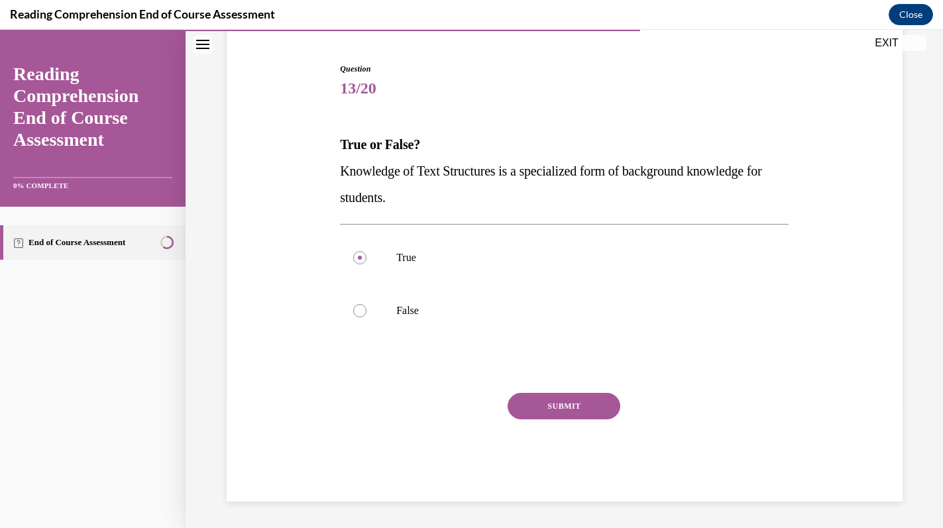
click at [544, 405] on button "SUBMIT" at bounding box center [564, 406] width 113 height 27
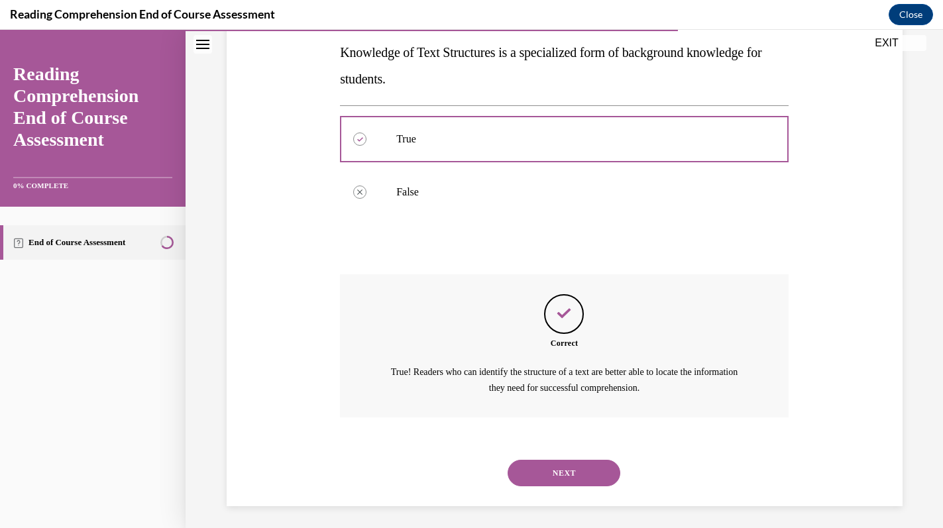
scroll to position [244, 0]
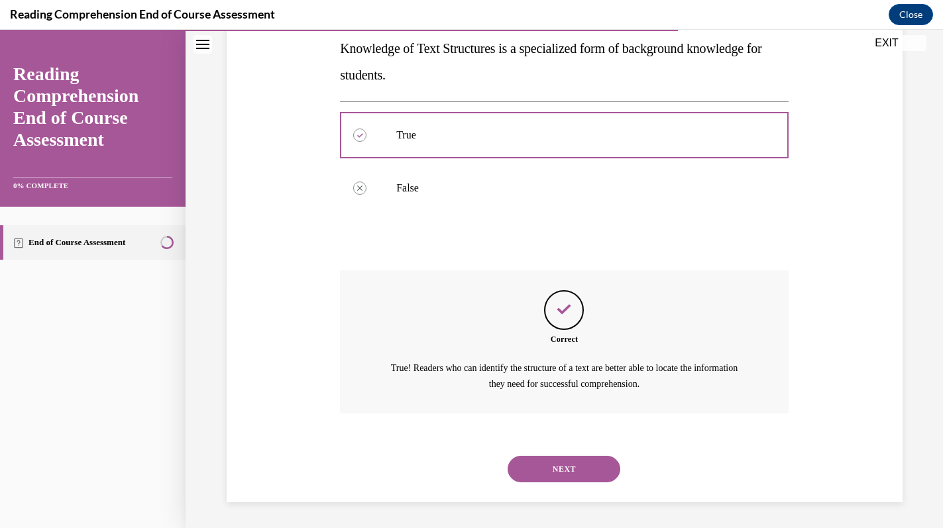
click at [542, 472] on button "NEXT" at bounding box center [564, 469] width 113 height 27
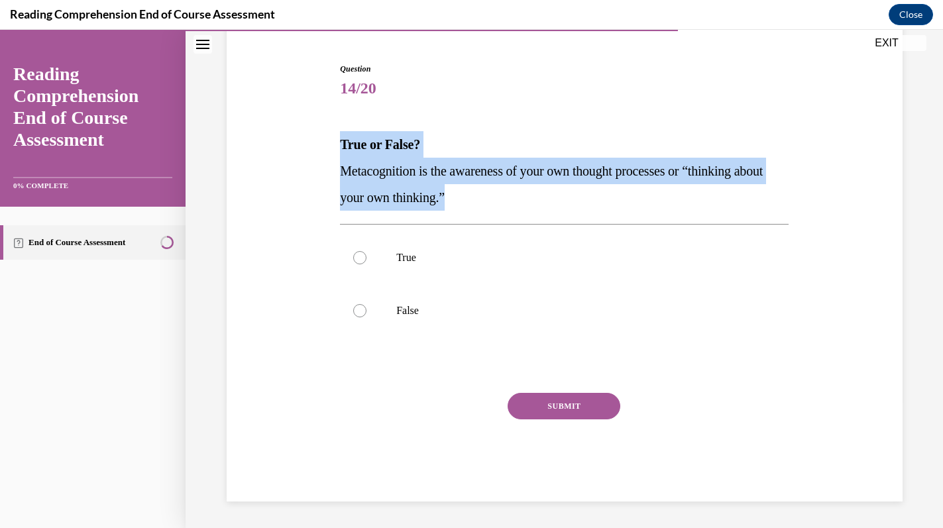
drag, startPoint x: 334, startPoint y: 136, endPoint x: 525, endPoint y: 202, distance: 201.8
click at [525, 202] on div "Question 14/20 True or False? Metacognition is the awareness of your own though…" at bounding box center [564, 262] width 682 height 478
click at [415, 244] on label "True" at bounding box center [564, 257] width 449 height 53
click at [366, 251] on input "True" at bounding box center [359, 257] width 13 height 13
radio input "true"
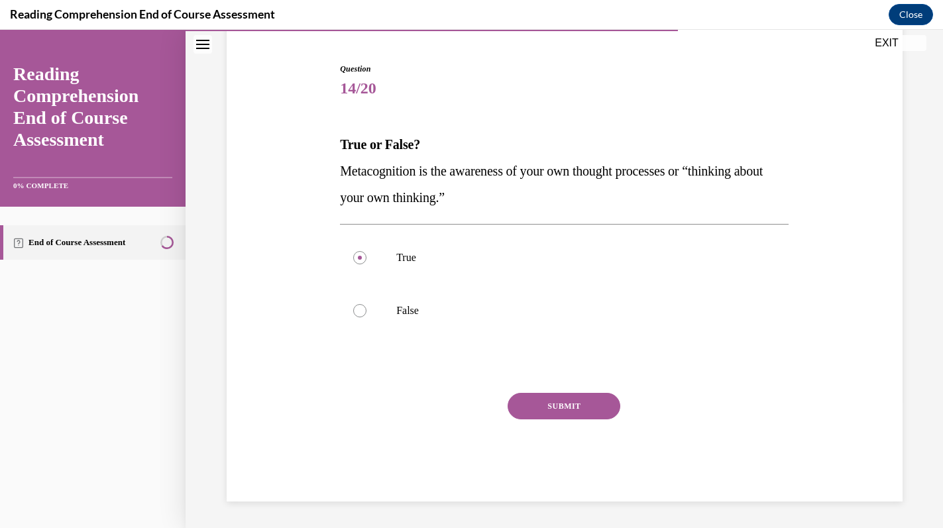
click at [529, 399] on button "SUBMIT" at bounding box center [564, 406] width 113 height 27
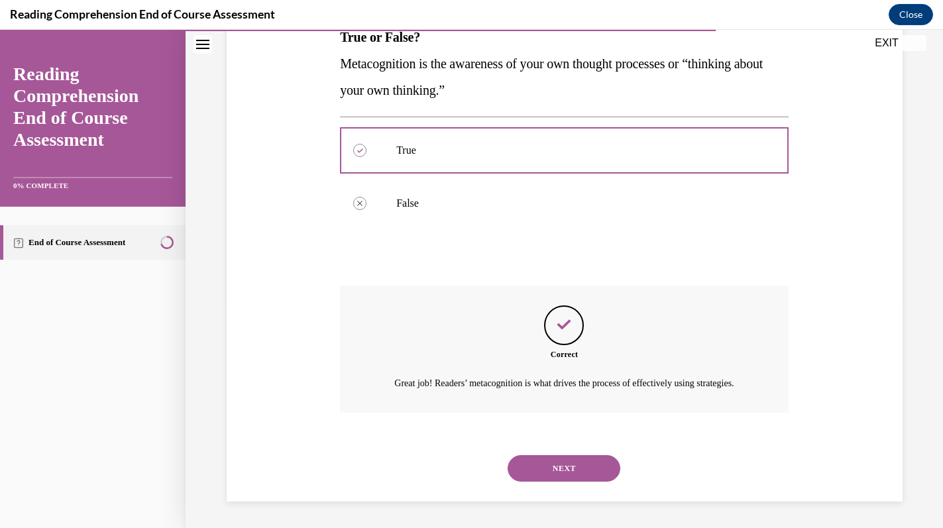
click at [536, 466] on button "NEXT" at bounding box center [564, 468] width 113 height 27
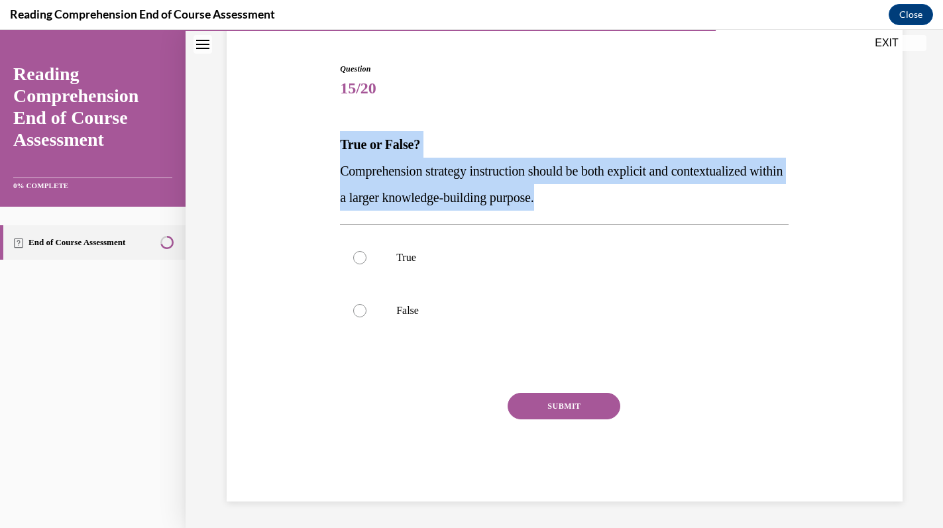
drag, startPoint x: 331, startPoint y: 143, endPoint x: 593, endPoint y: 202, distance: 268.3
click at [593, 202] on div "Question 15/20 True or False? Comprehension strategy instruction should be both…" at bounding box center [564, 262] width 682 height 478
click at [440, 248] on label "True" at bounding box center [564, 257] width 449 height 53
click at [366, 251] on input "True" at bounding box center [359, 257] width 13 height 13
radio input "true"
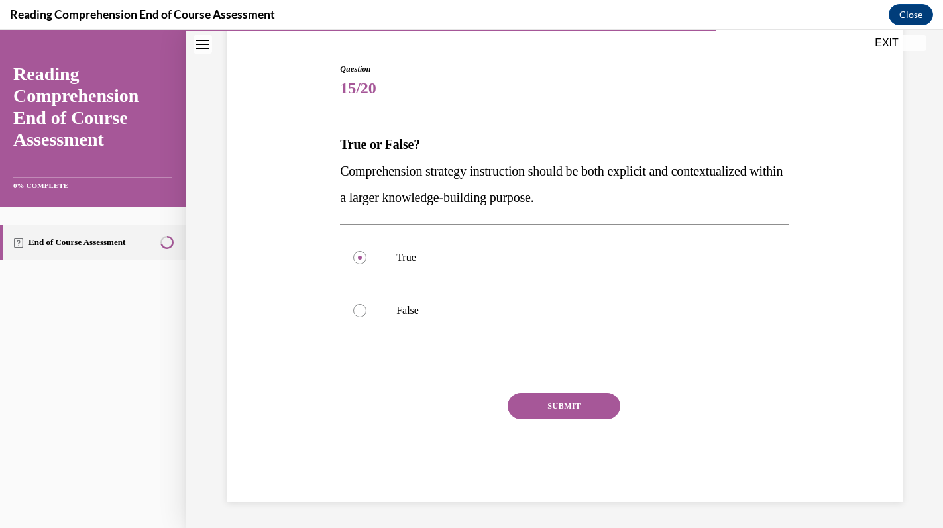
click at [526, 396] on button "SUBMIT" at bounding box center [564, 406] width 113 height 27
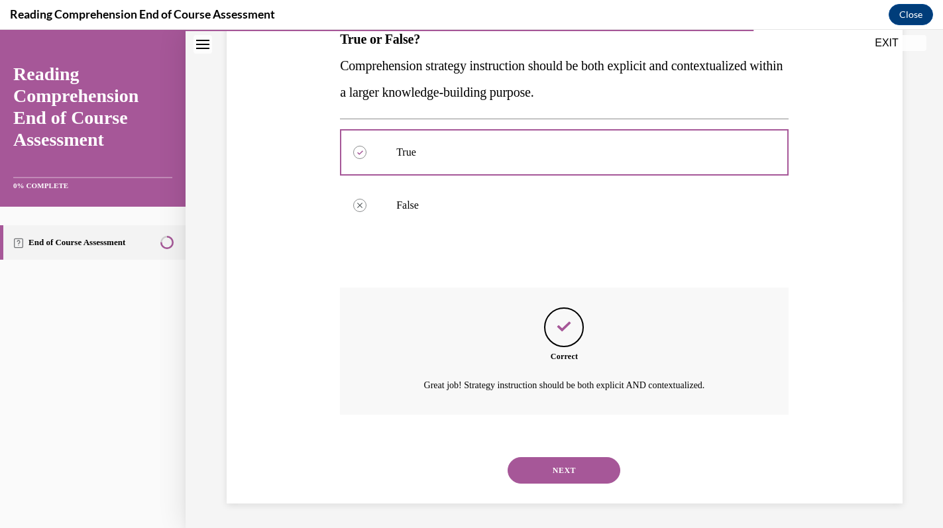
scroll to position [229, 0]
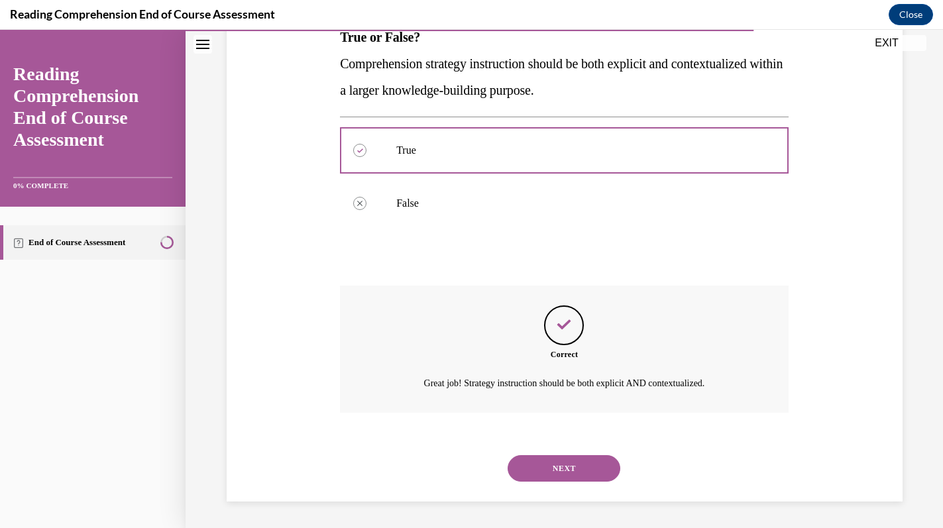
click at [532, 476] on button "NEXT" at bounding box center [564, 468] width 113 height 27
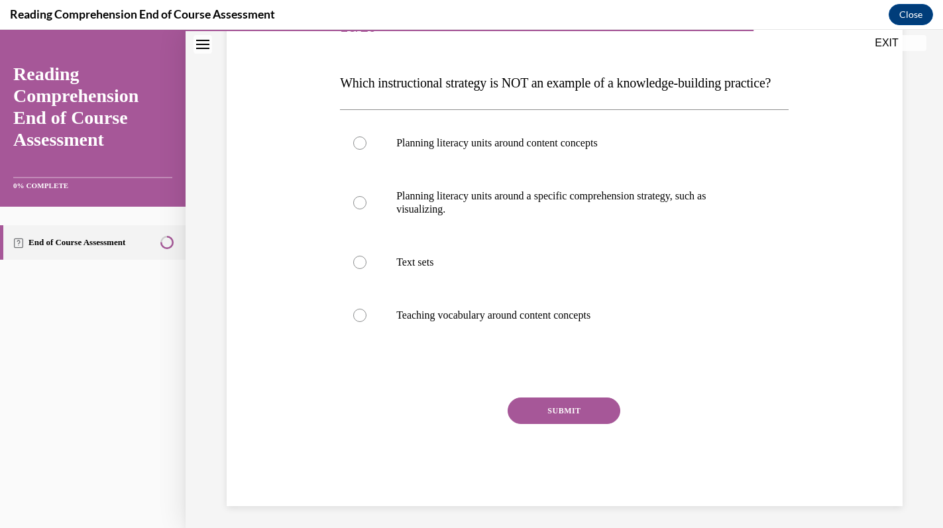
scroll to position [185, 0]
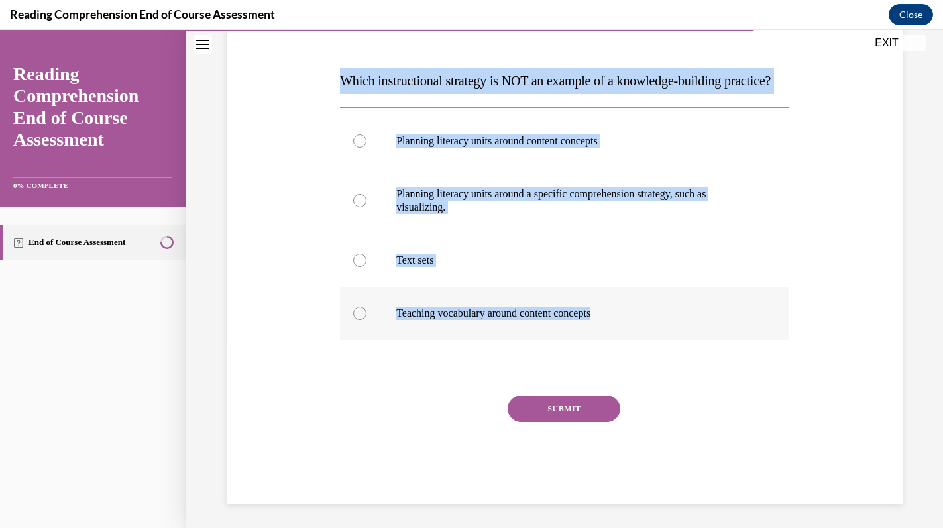
drag, startPoint x: 340, startPoint y: 70, endPoint x: 619, endPoint y: 339, distance: 388.0
click at [619, 339] on div "Question 16/20 Which instructional strategy is NOT an example of a knowledge-bu…" at bounding box center [564, 251] width 449 height 505
click at [448, 214] on p "Planning literacy units around a specific comprehension strategy, such as visua…" at bounding box center [575, 201] width 359 height 27
click at [366, 207] on input "Planning literacy units around a specific comprehension strategy, such as visua…" at bounding box center [359, 200] width 13 height 13
radio input "true"
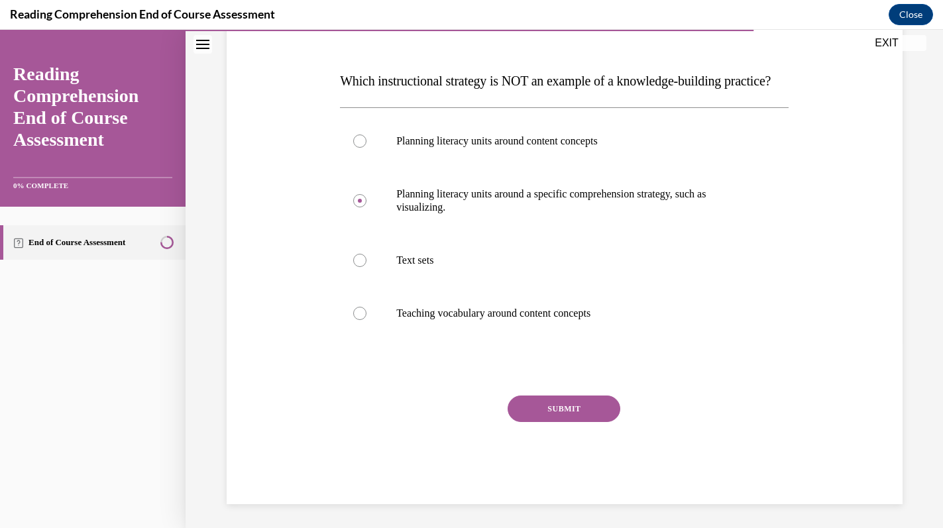
click at [537, 422] on button "SUBMIT" at bounding box center [564, 409] width 113 height 27
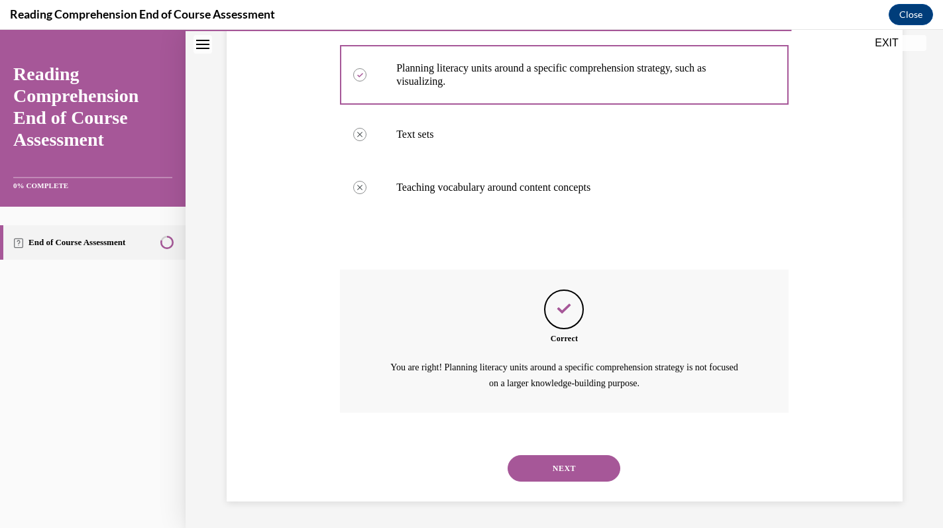
scroll to position [337, 0]
click at [537, 462] on button "NEXT" at bounding box center [564, 468] width 113 height 27
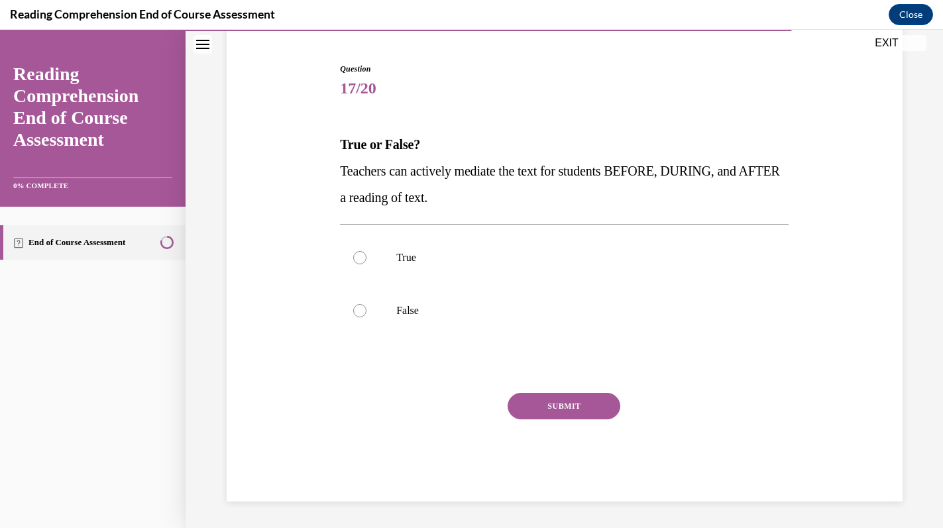
scroll to position [121, 0]
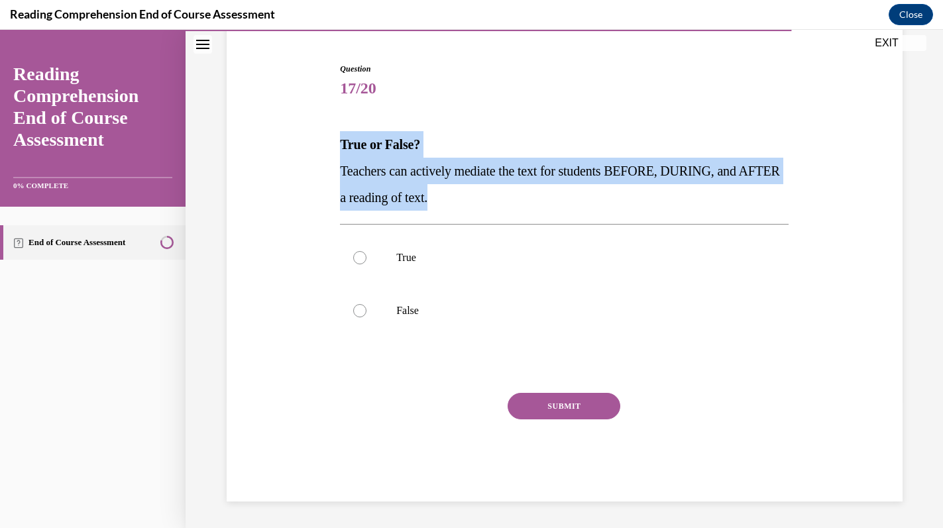
drag, startPoint x: 337, startPoint y: 144, endPoint x: 481, endPoint y: 198, distance: 153.5
click at [481, 198] on div "Question 17/20 True or False? Teachers can actively mediate the text for studen…" at bounding box center [564, 272] width 455 height 459
click at [455, 252] on p "True" at bounding box center [575, 257] width 359 height 13
click at [366, 252] on input "True" at bounding box center [359, 257] width 13 height 13
radio input "true"
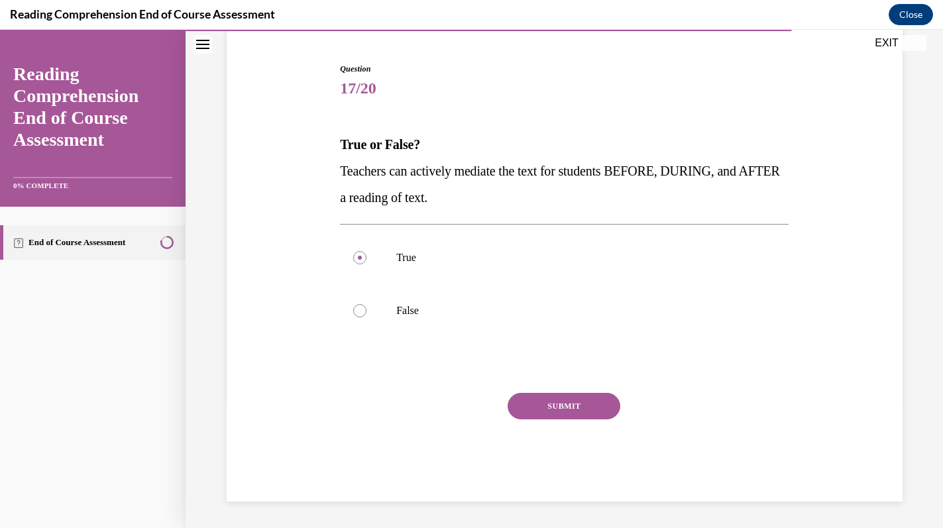
click at [530, 406] on button "SUBMIT" at bounding box center [564, 406] width 113 height 27
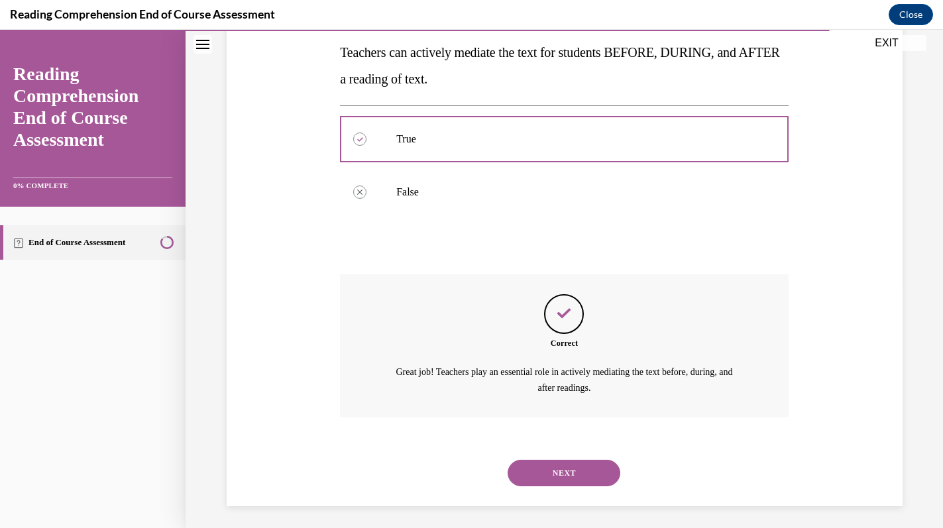
scroll to position [244, 0]
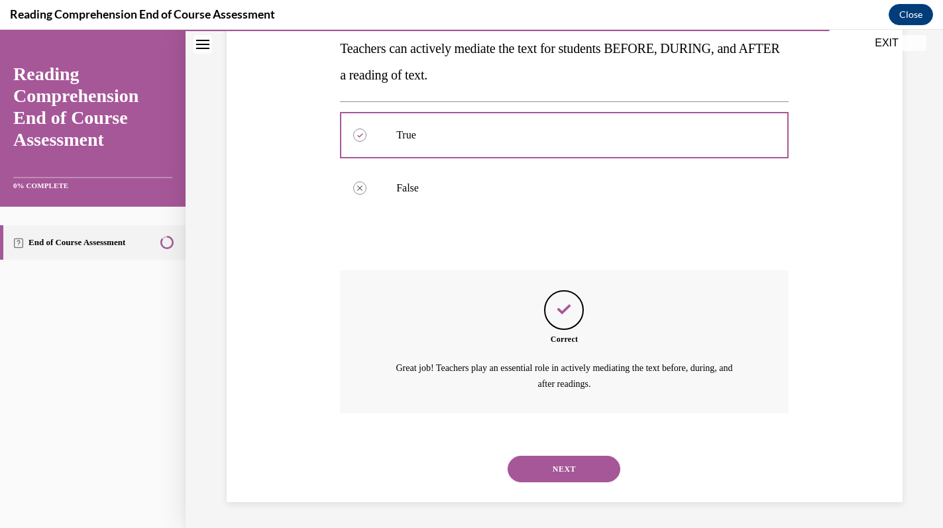
click at [533, 467] on button "NEXT" at bounding box center [564, 469] width 113 height 27
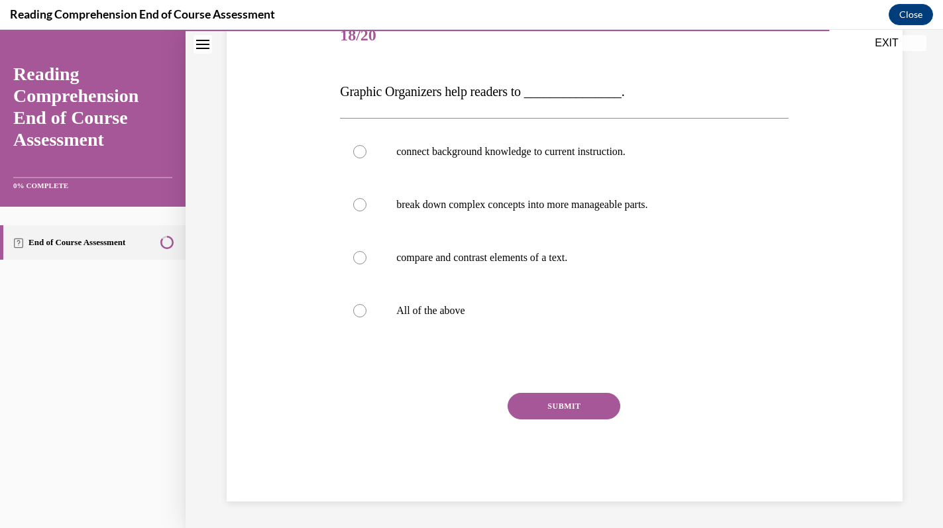
scroll to position [147, 0]
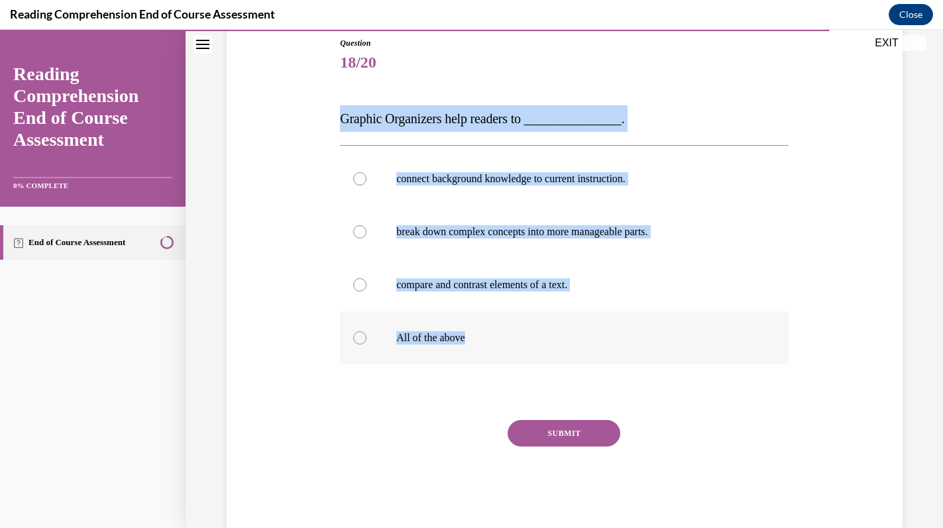
drag, startPoint x: 335, startPoint y: 113, endPoint x: 479, endPoint y: 337, distance: 266.5
click at [478, 337] on div "Question 18/20 Graphic Organizers help readers to _______________. connect back…" at bounding box center [564, 262] width 682 height 531
click at [448, 349] on label "All of the above" at bounding box center [564, 337] width 449 height 53
click at [366, 345] on input "All of the above" at bounding box center [359, 337] width 13 height 13
radio input "true"
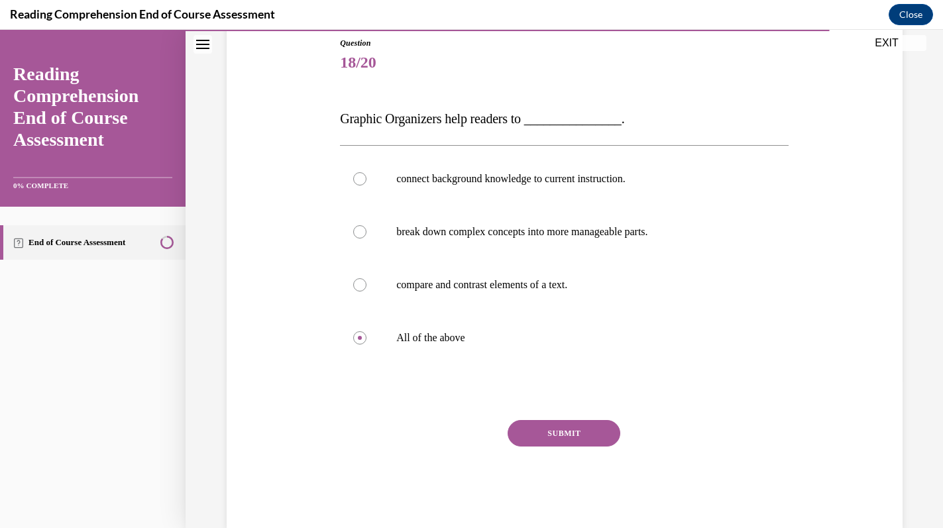
click at [553, 435] on button "SUBMIT" at bounding box center [564, 433] width 113 height 27
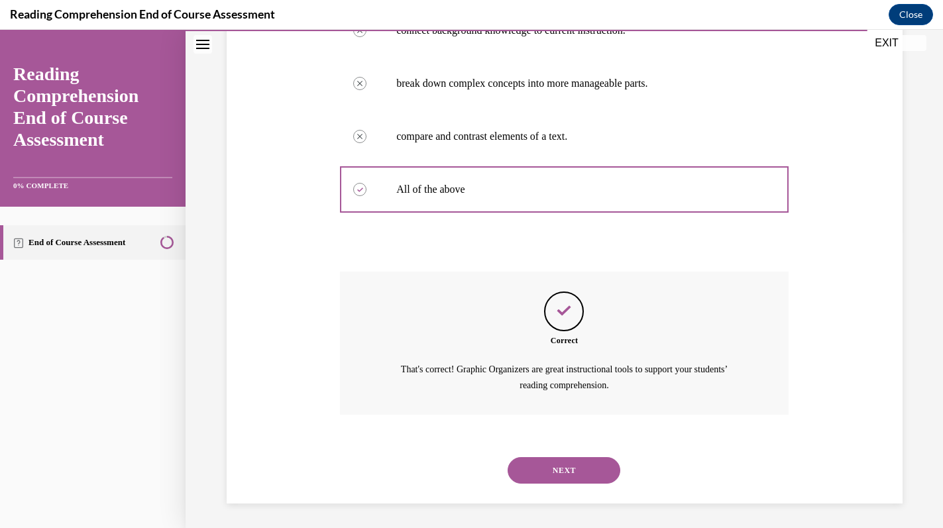
scroll to position [297, 0]
click at [552, 470] on button "NEXT" at bounding box center [564, 469] width 113 height 27
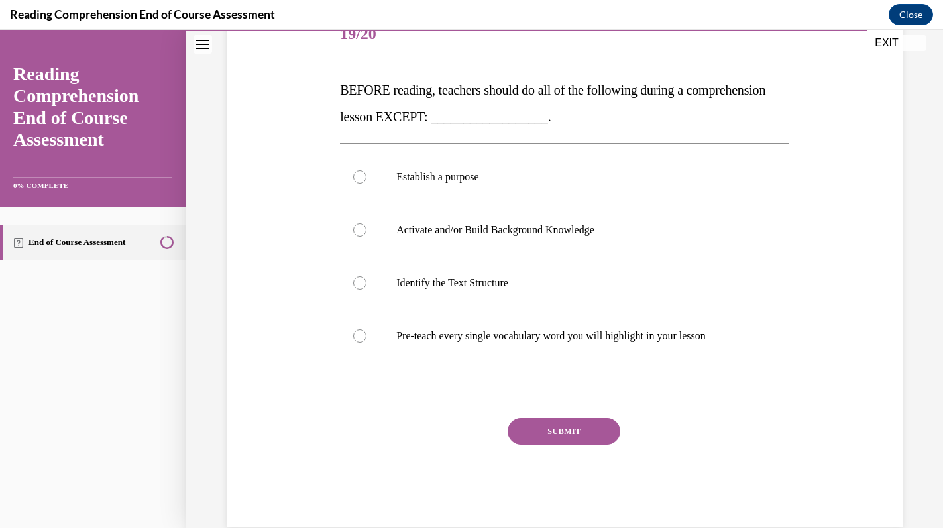
scroll to position [181, 0]
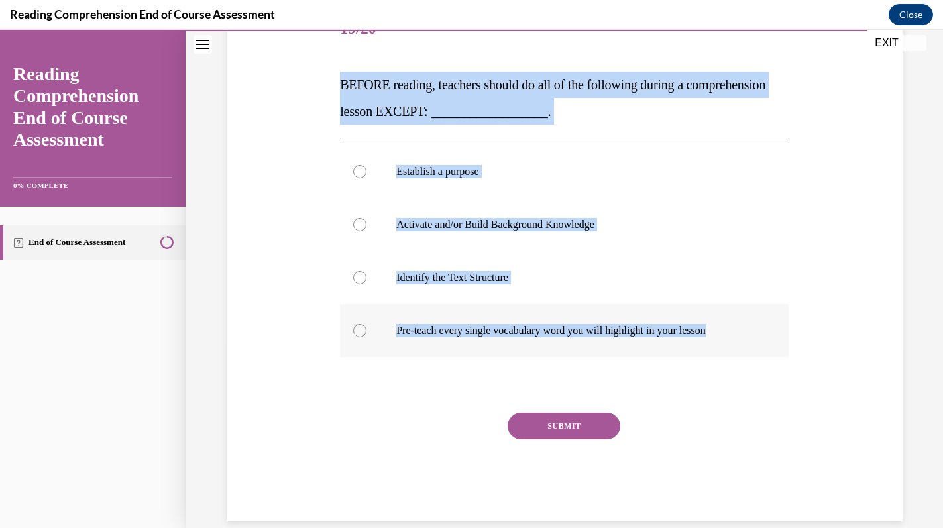
drag, startPoint x: 337, startPoint y: 81, endPoint x: 755, endPoint y: 333, distance: 487.8
click at [755, 333] on div "Question 19/20 BEFORE reading, teachers should do all of the following during a…" at bounding box center [564, 252] width 455 height 538
click at [417, 337] on label "Pre-teach every single vocabulary word you will highlight in your lesson" at bounding box center [564, 330] width 449 height 53
click at [366, 337] on input "Pre-teach every single vocabulary word you will highlight in your lesson" at bounding box center [359, 330] width 13 height 13
radio input "true"
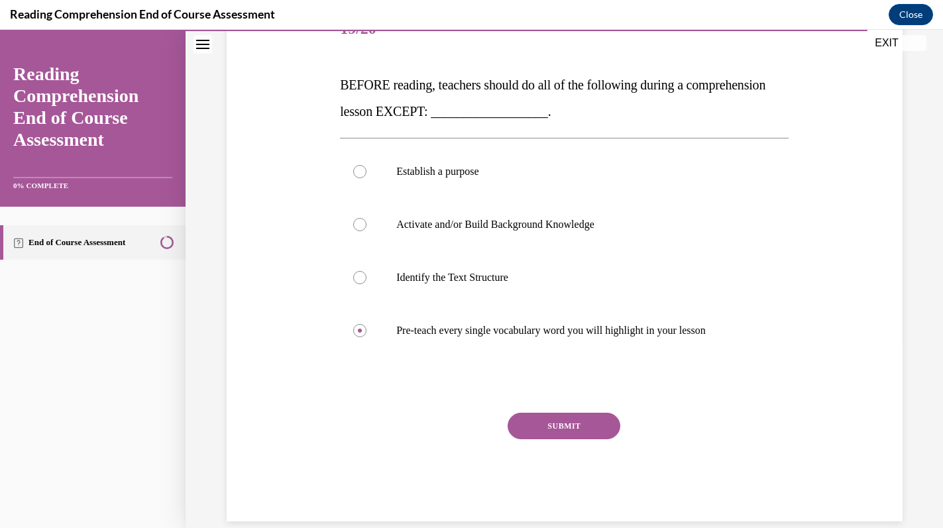
click at [543, 428] on button "SUBMIT" at bounding box center [564, 426] width 113 height 27
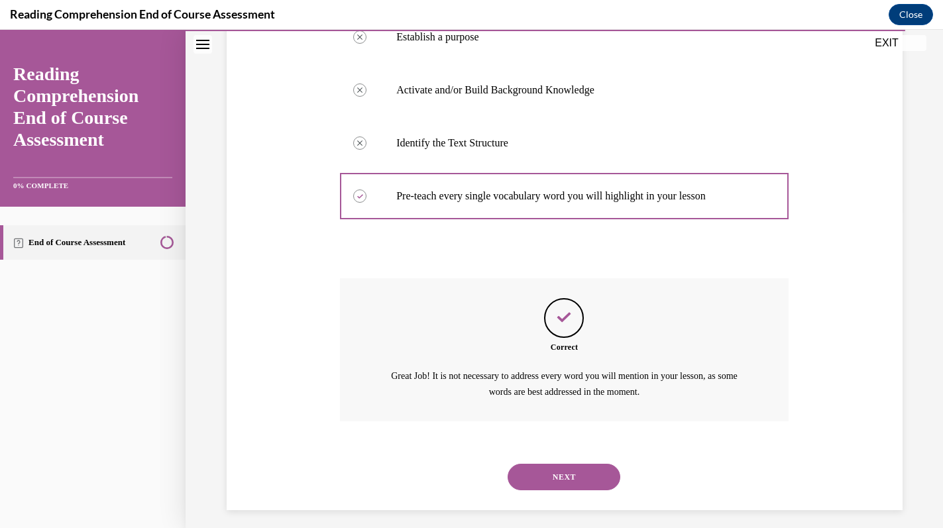
scroll to position [323, 0]
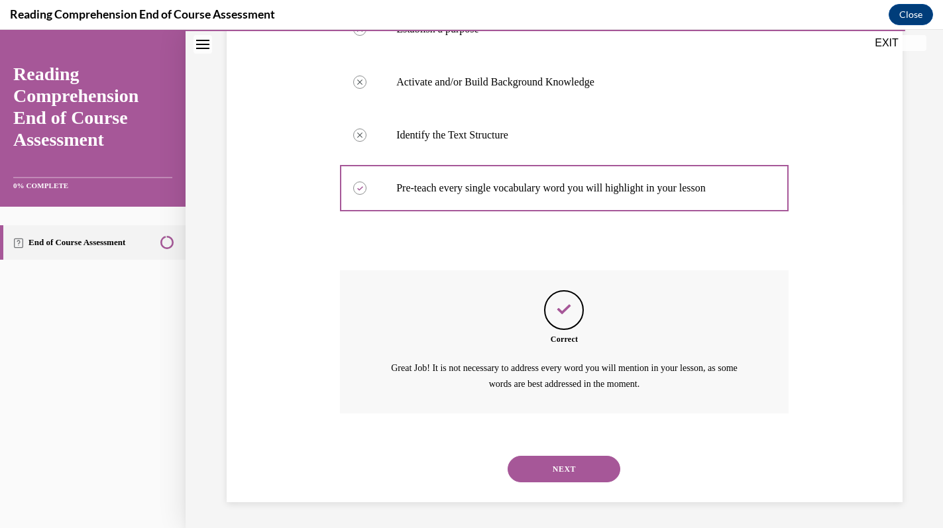
click at [539, 466] on button "NEXT" at bounding box center [564, 469] width 113 height 27
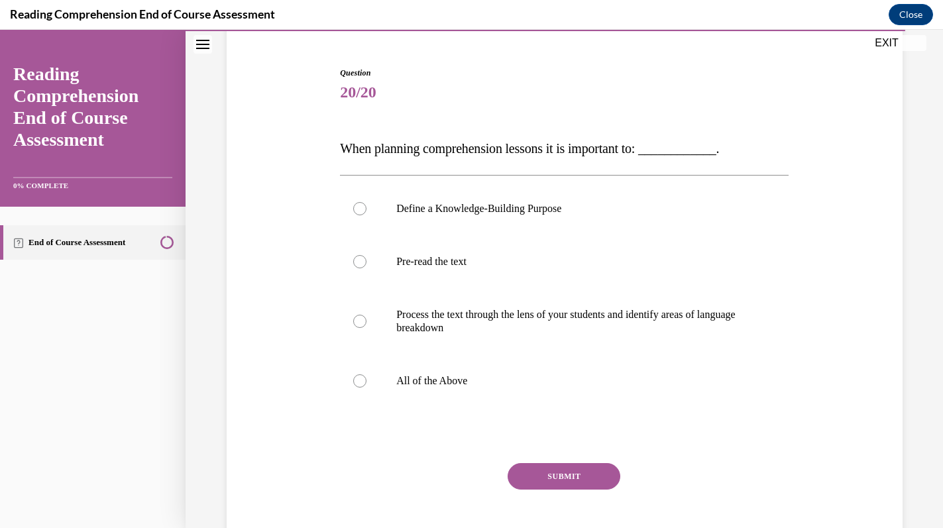
scroll to position [125, 0]
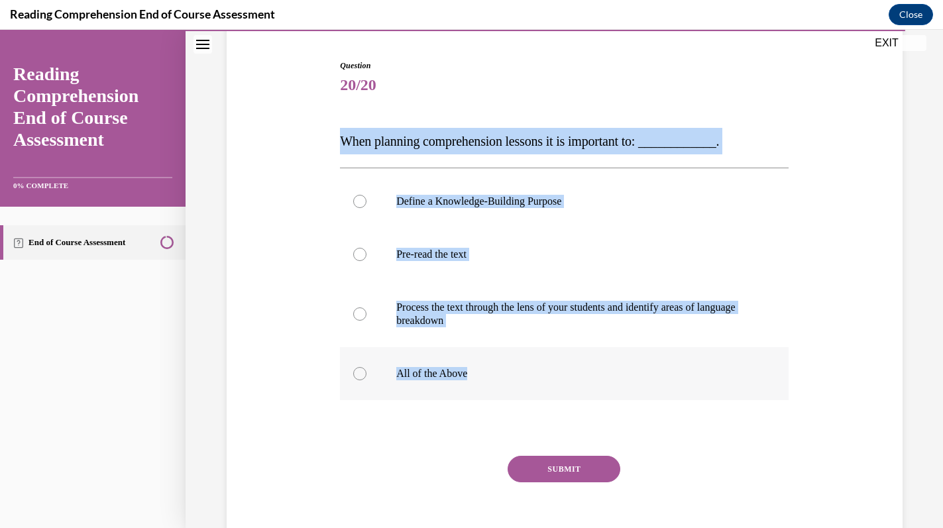
drag, startPoint x: 335, startPoint y: 129, endPoint x: 514, endPoint y: 376, distance: 305.1
click at [514, 376] on div "Question 20/20 When planning comprehension lessons it is important to: ________…" at bounding box center [564, 292] width 682 height 545
click at [440, 368] on p "All of the Above" at bounding box center [575, 373] width 359 height 13
click at [366, 368] on input "All of the Above" at bounding box center [359, 373] width 13 height 13
radio input "true"
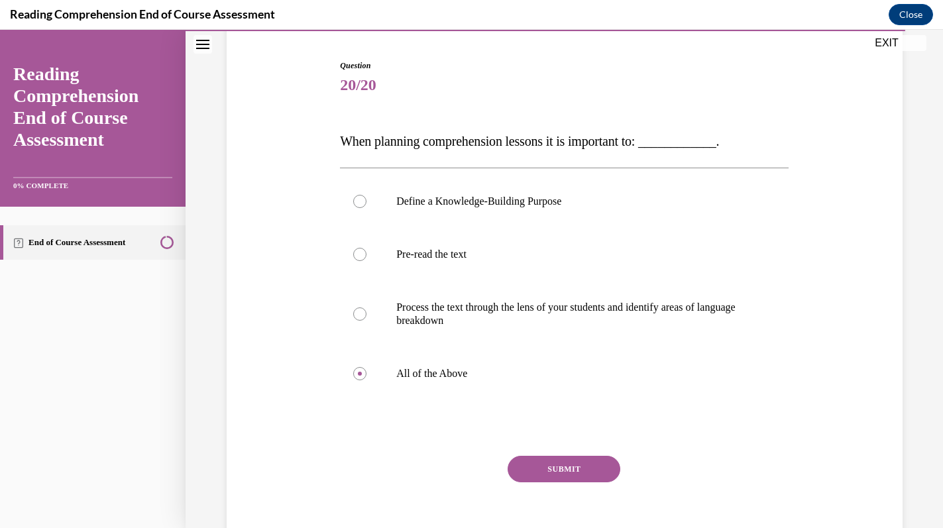
click at [555, 463] on button "SUBMIT" at bounding box center [564, 469] width 113 height 27
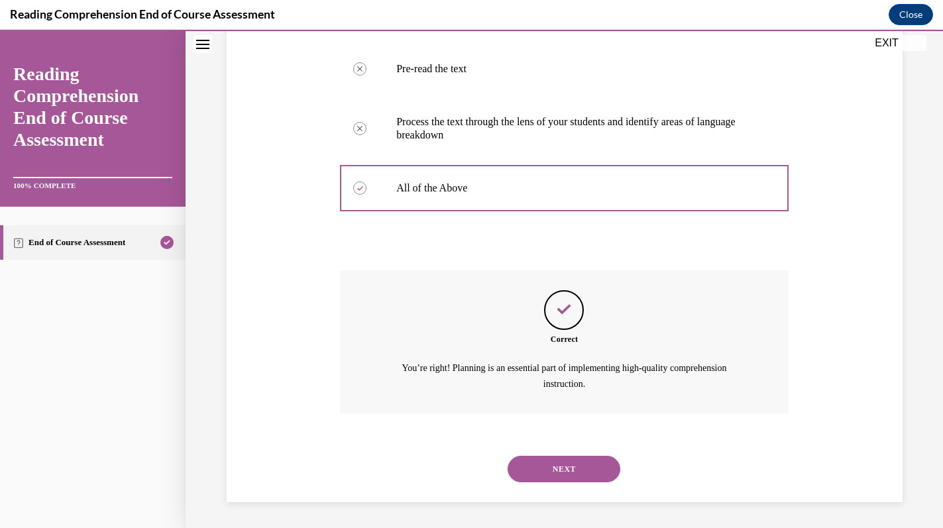
click at [555, 463] on button "NEXT" at bounding box center [564, 469] width 113 height 27
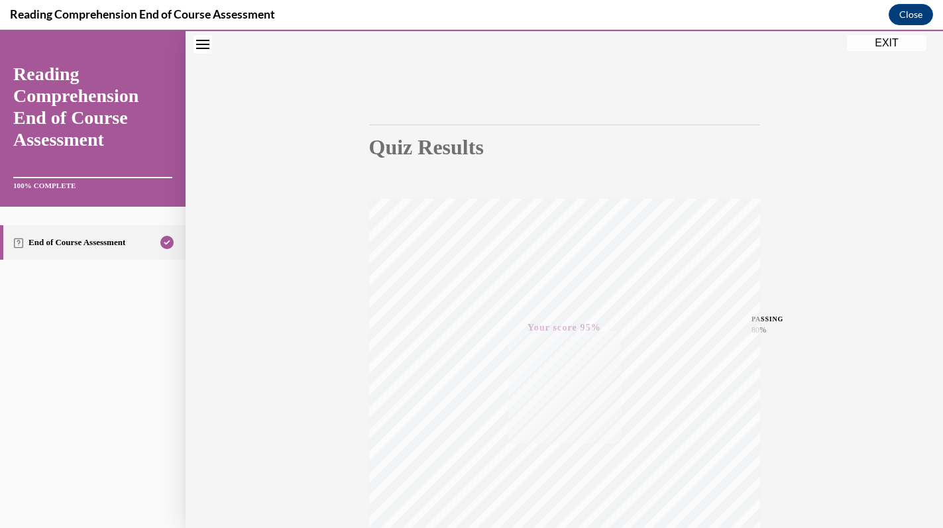
scroll to position [0, 0]
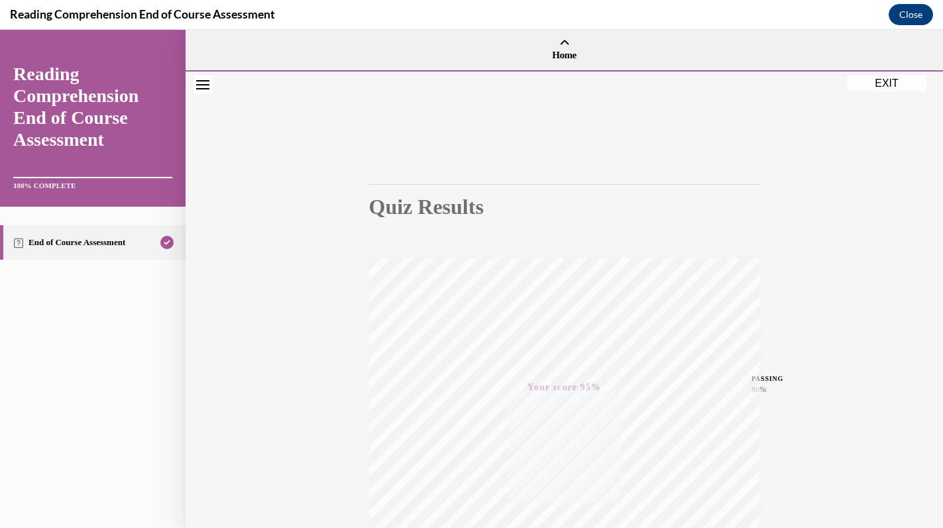
click at [878, 77] on button "EXIT" at bounding box center [887, 84] width 80 height 16
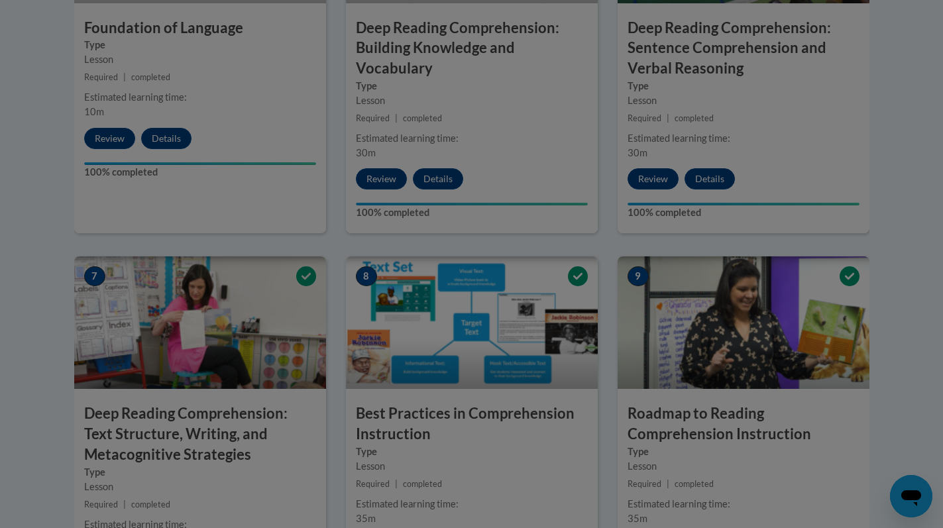
scroll to position [778, 0]
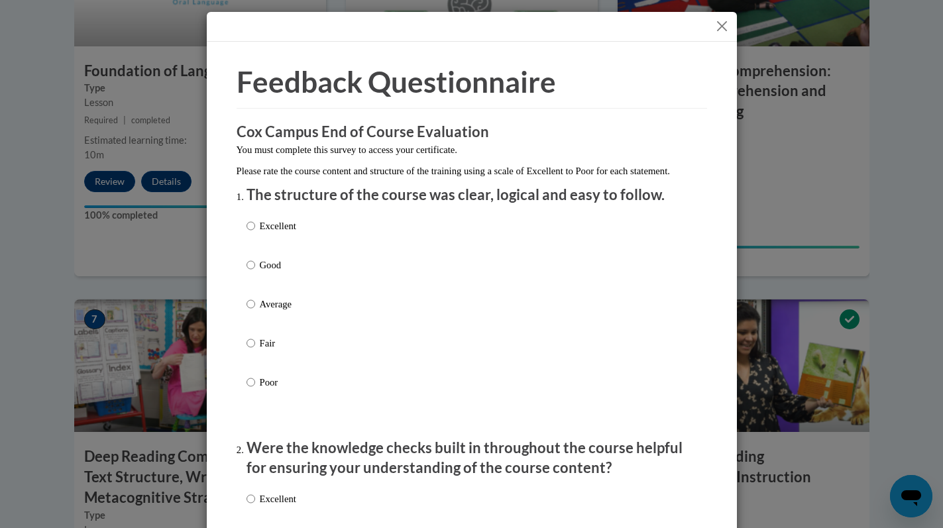
click at [721, 27] on button "Close" at bounding box center [722, 26] width 17 height 17
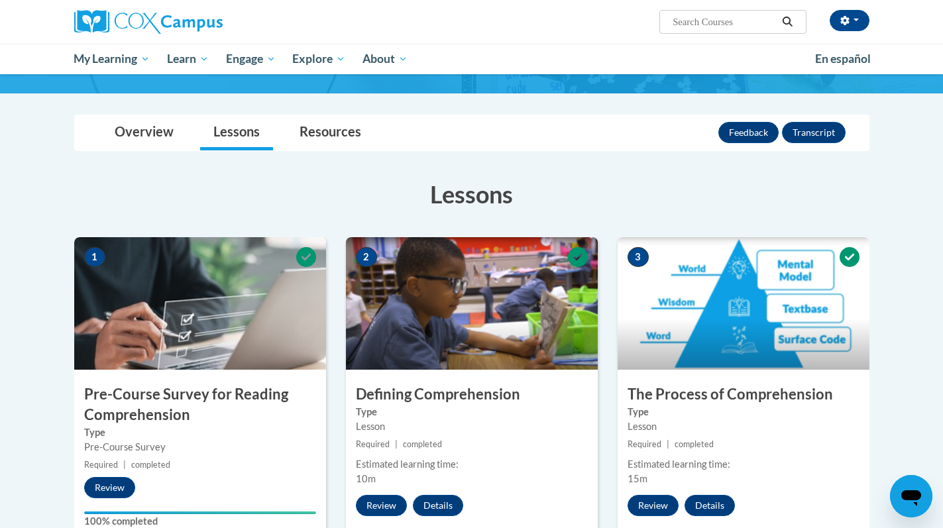
scroll to position [0, 0]
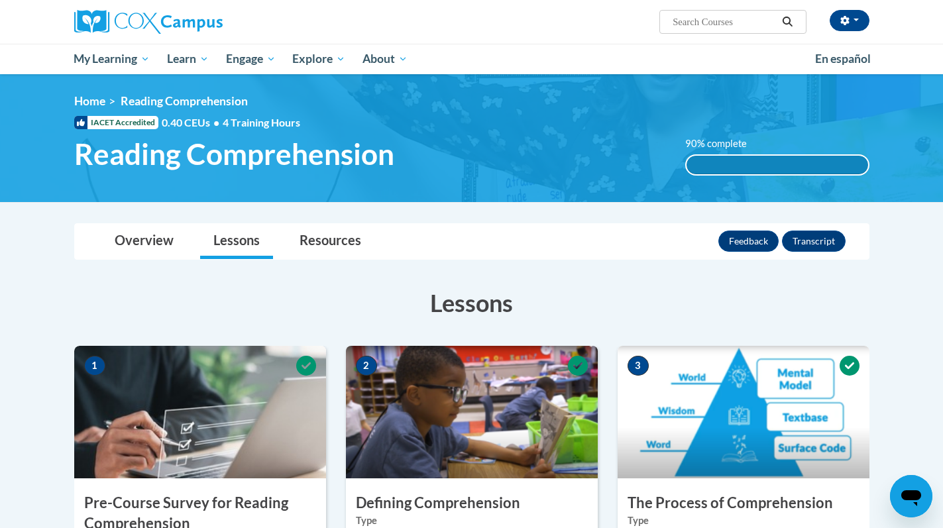
click at [704, 22] on input "Search..." at bounding box center [724, 22] width 106 height 16
type input "data driven instruction"
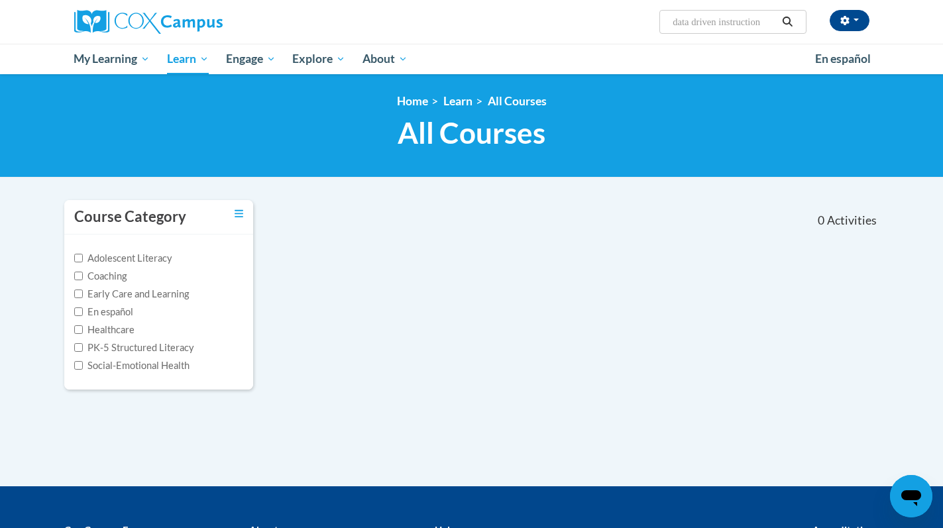
click at [696, 25] on input "data driven instruction" at bounding box center [724, 22] width 106 height 16
type input "data-driven instruction"
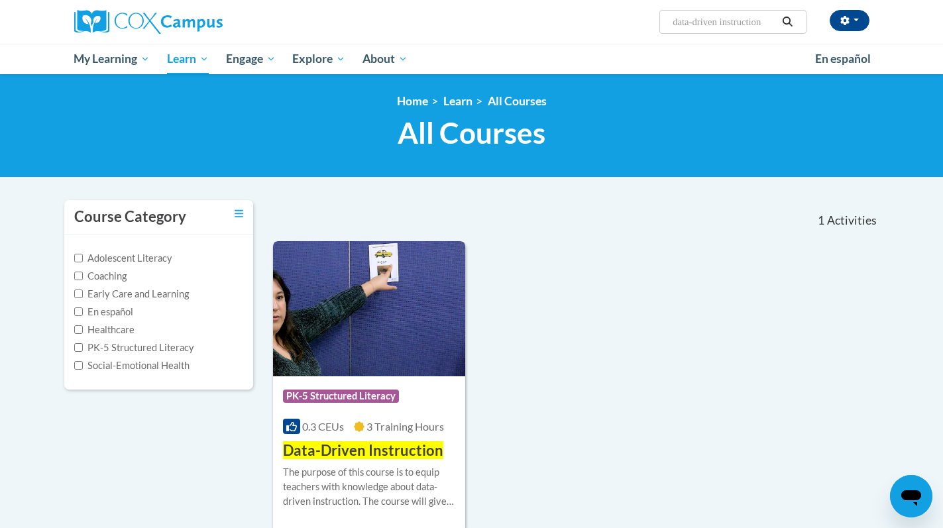
click at [388, 303] on img at bounding box center [369, 308] width 193 height 135
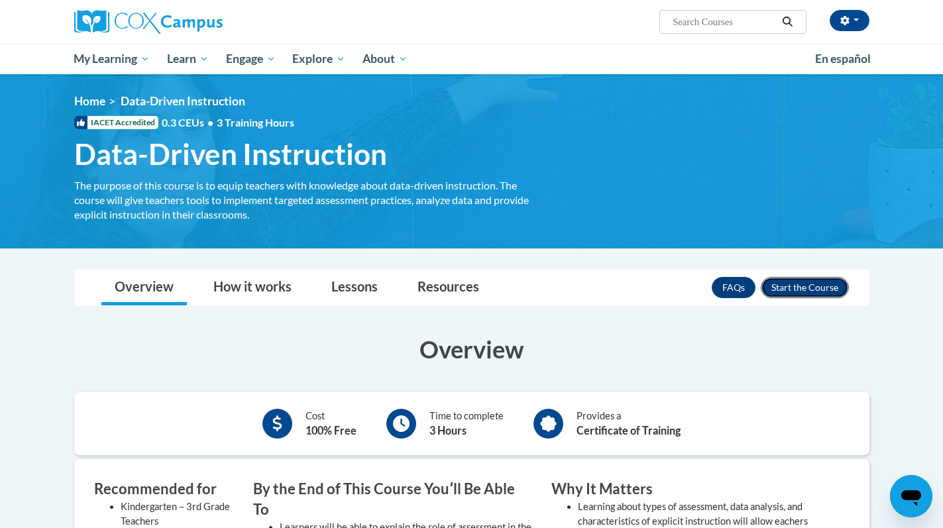
click at [789, 291] on button "Enroll" at bounding box center [805, 287] width 88 height 21
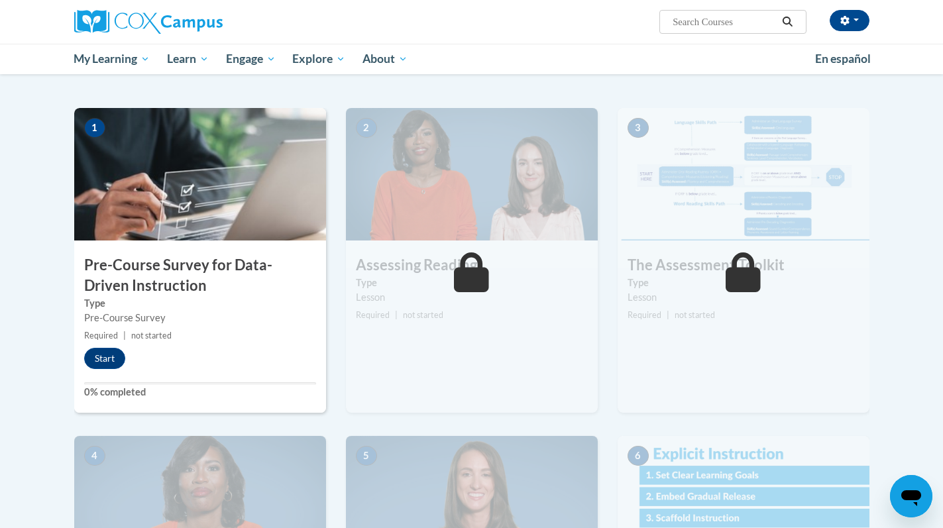
scroll to position [264, 0]
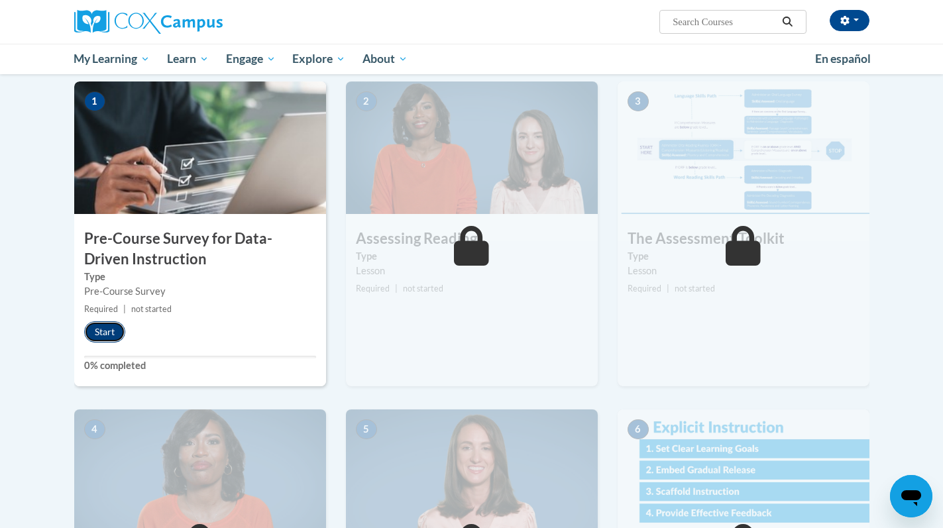
click at [111, 331] on button "Start" at bounding box center [104, 331] width 41 height 21
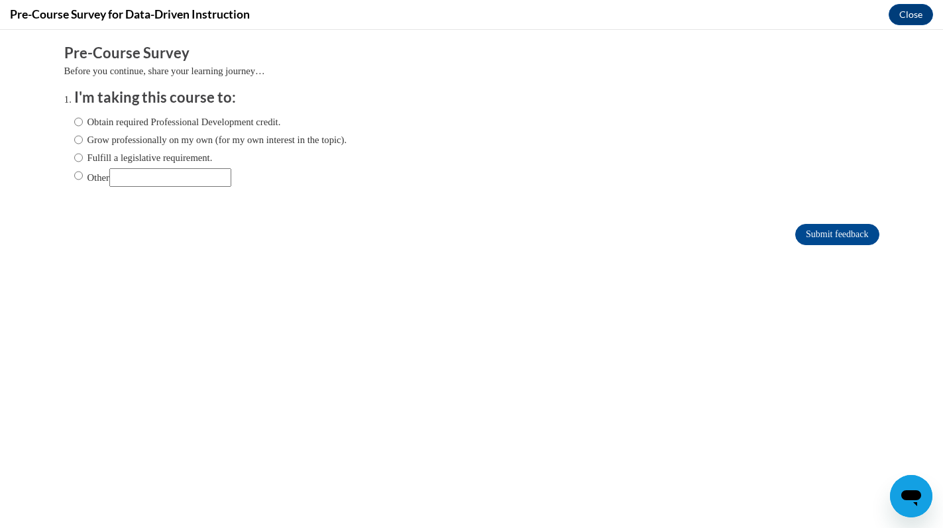
scroll to position [0, 0]
click at [85, 120] on label "Obtain required Professional Development credit." at bounding box center [177, 122] width 207 height 15
click at [83, 120] on input "Obtain required Professional Development credit." at bounding box center [78, 122] width 9 height 15
radio input "true"
click at [802, 236] on input "Submit feedback" at bounding box center [836, 234] width 83 height 21
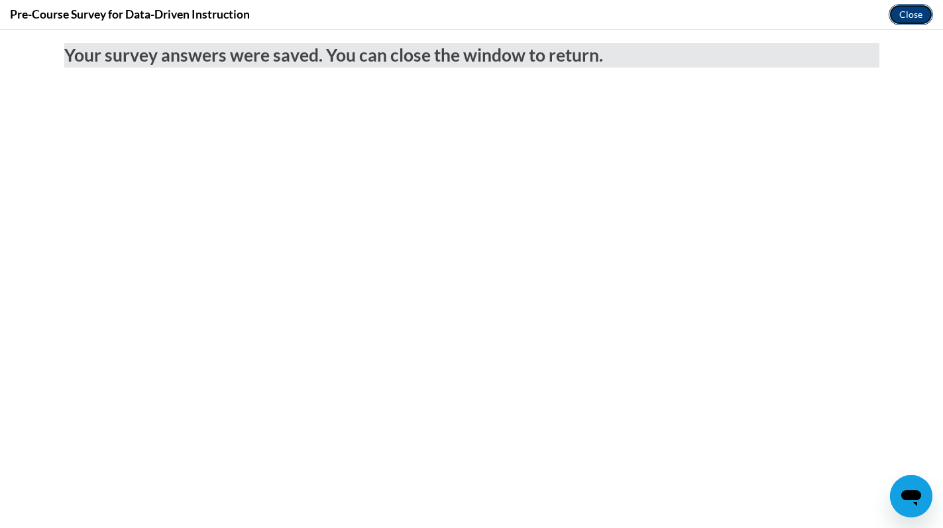
click at [918, 17] on button "Close" at bounding box center [911, 14] width 44 height 21
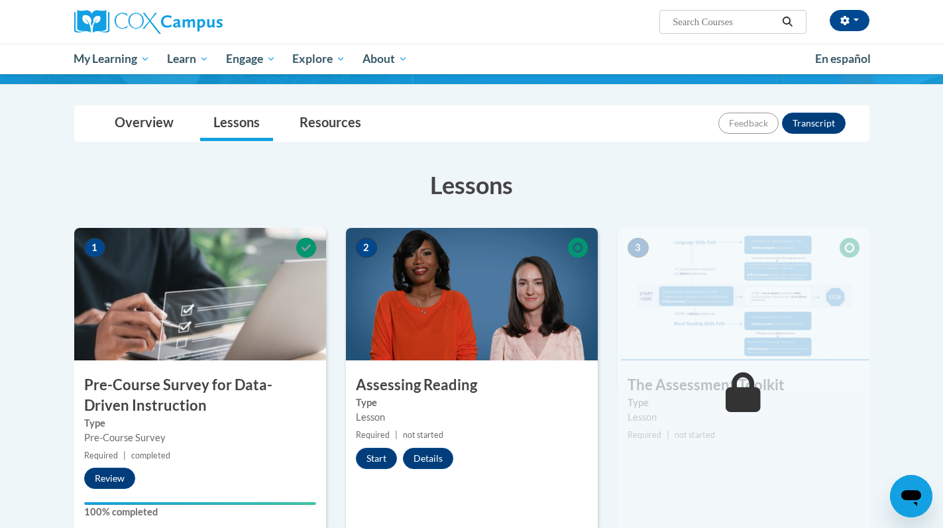
scroll to position [120, 0]
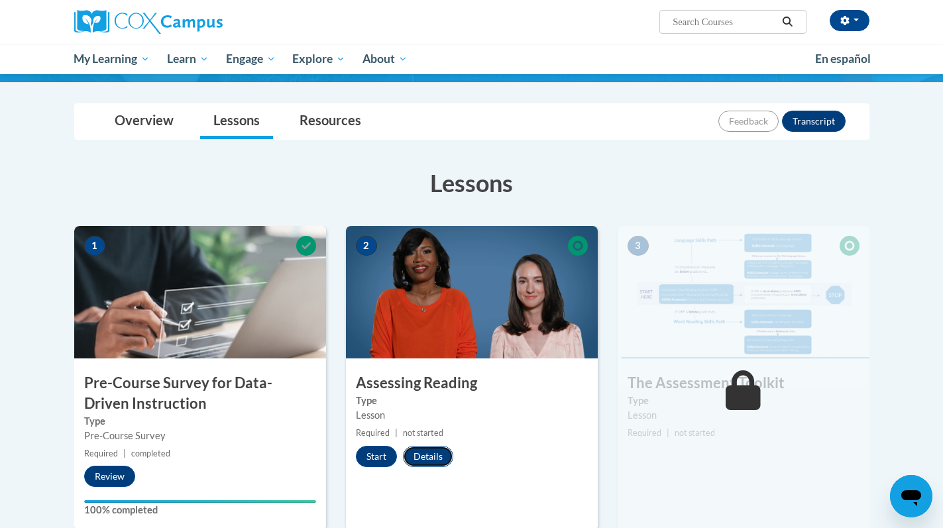
click at [431, 450] on button "Details" at bounding box center [428, 456] width 50 height 21
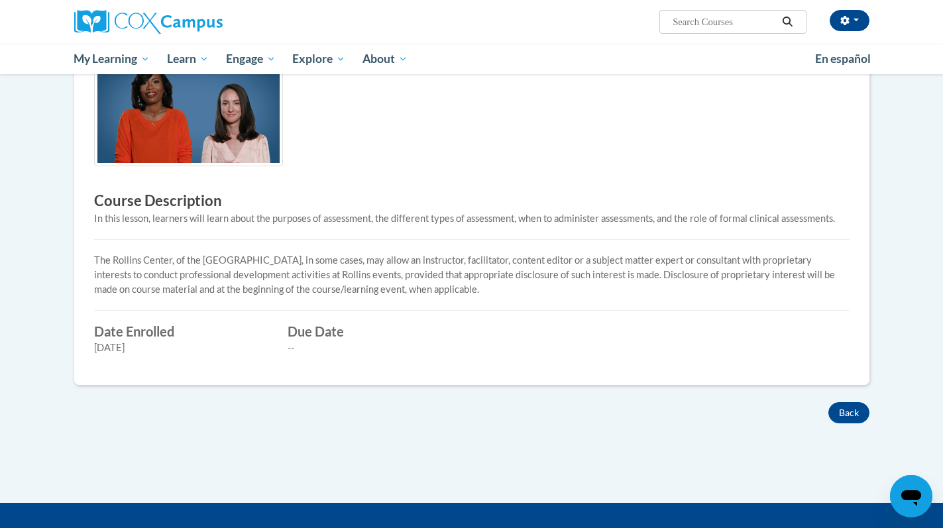
scroll to position [284, 0]
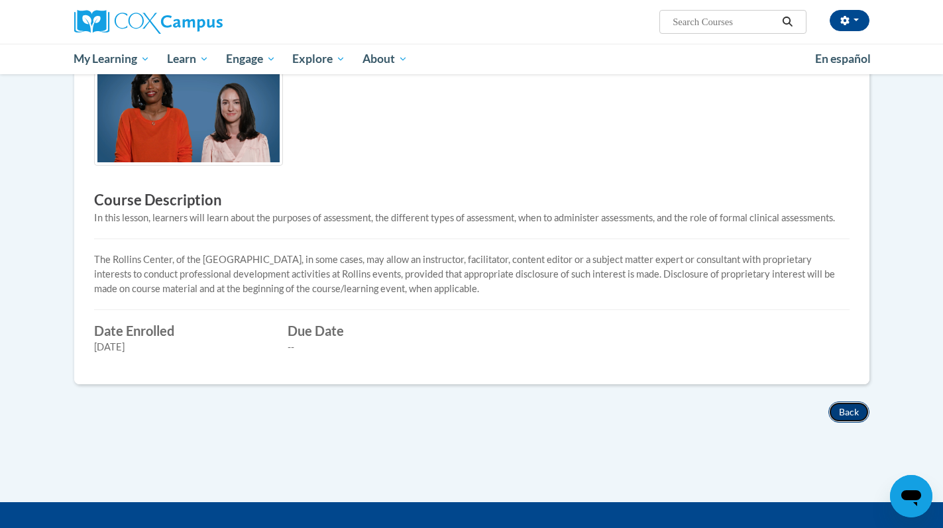
click at [847, 416] on button "Back" at bounding box center [848, 412] width 41 height 21
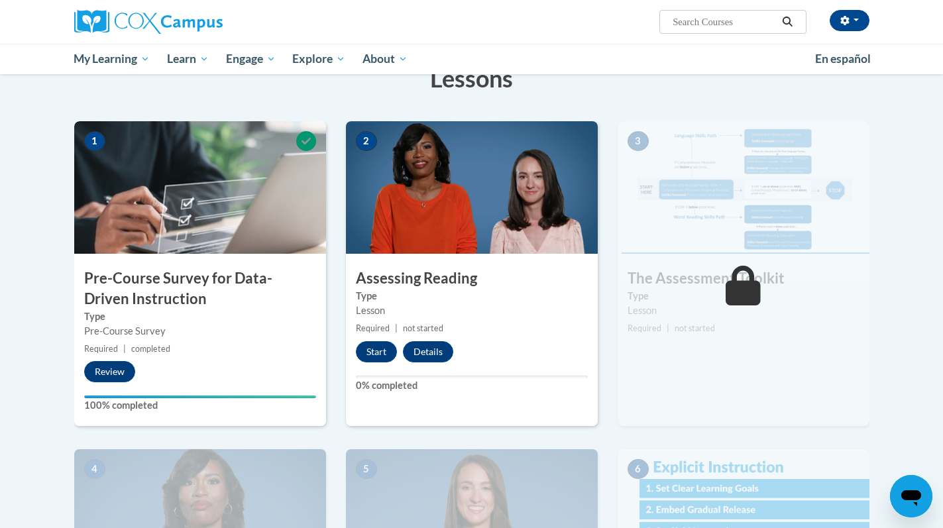
scroll to position [232, 0]
